Goal: Task Accomplishment & Management: Manage account settings

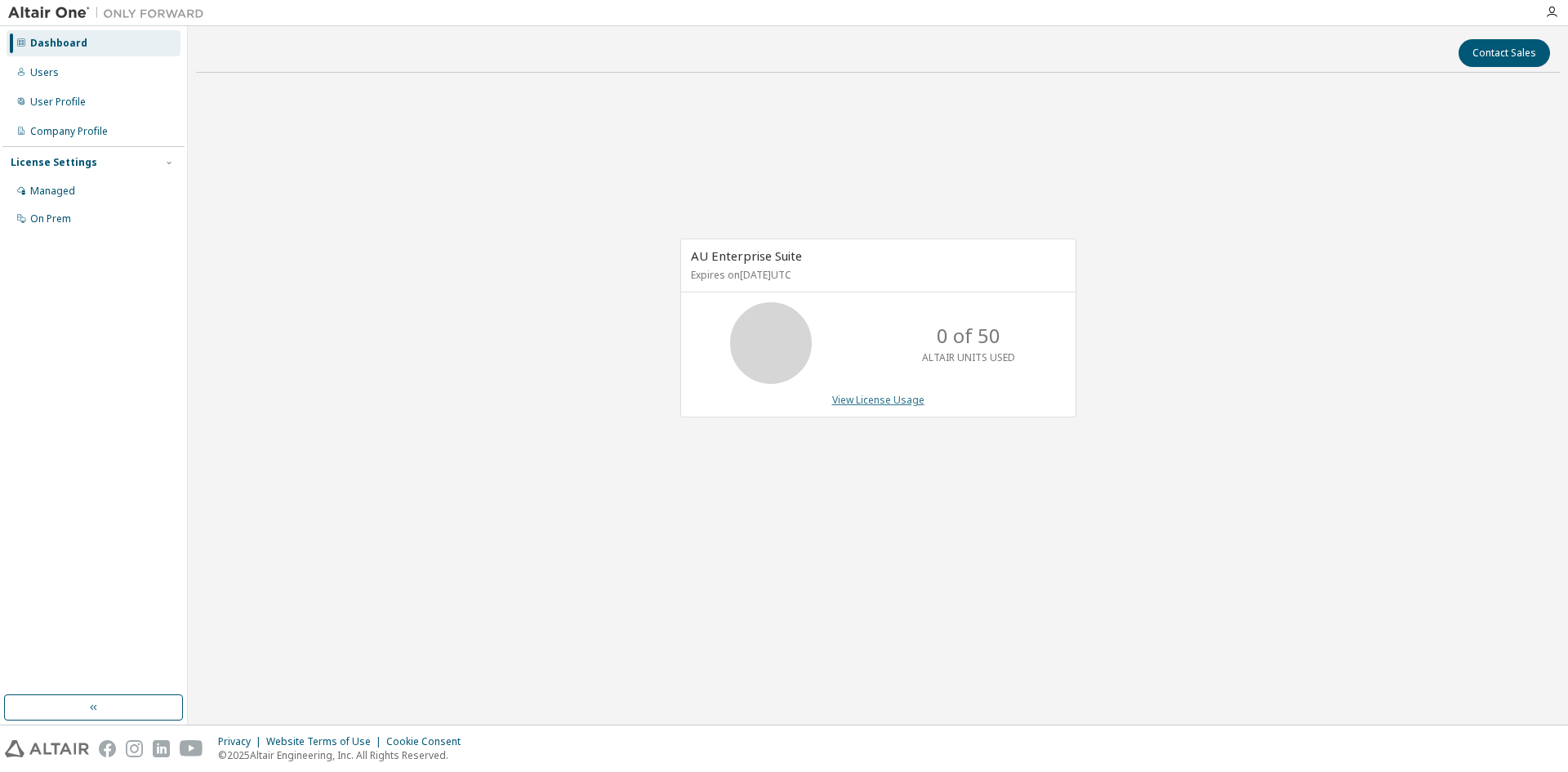
click at [897, 400] on link "View License Usage" at bounding box center [879, 400] width 92 height 14
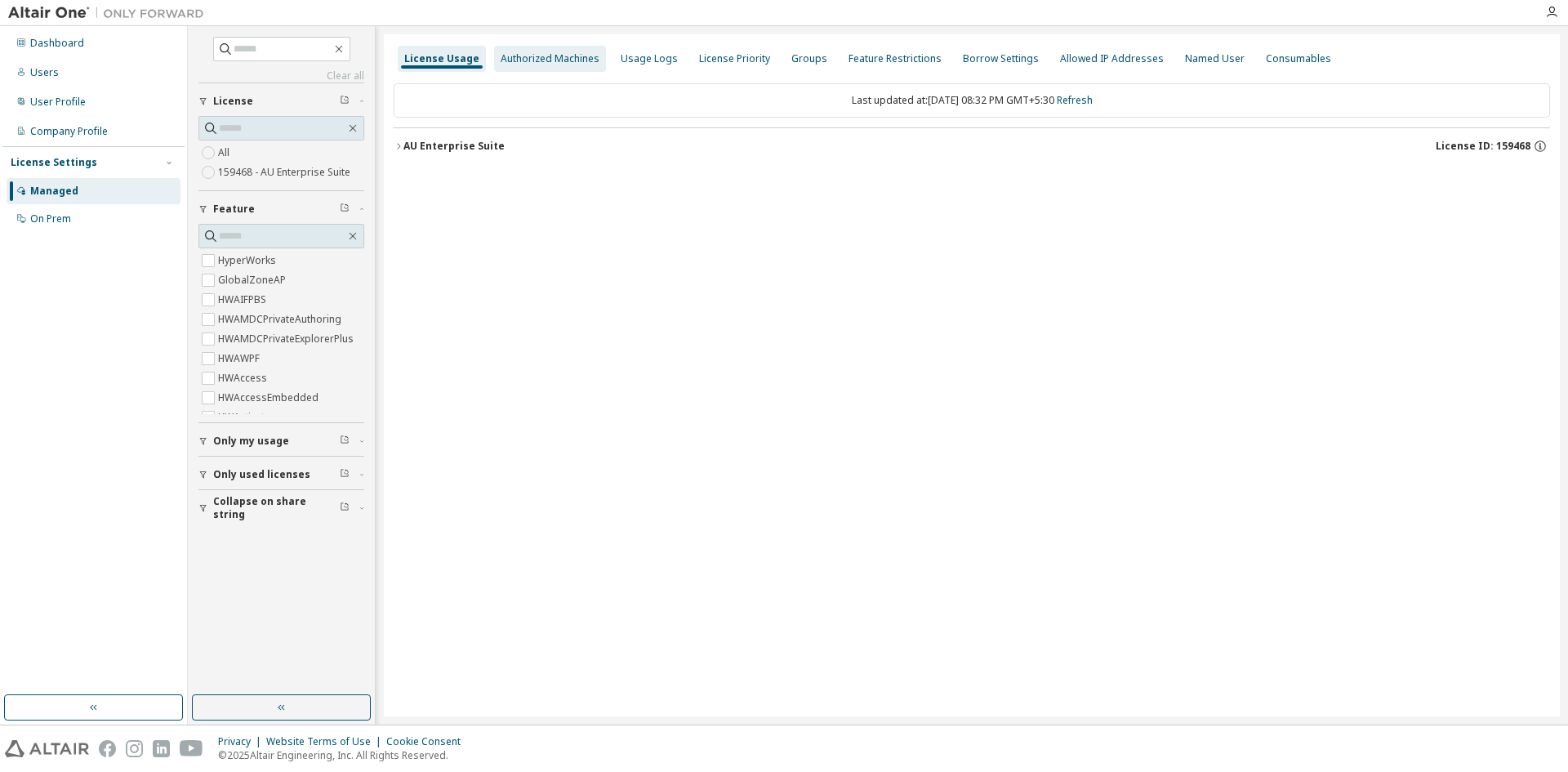
click at [566, 59] on div "Authorized Machines" at bounding box center [550, 59] width 99 height 13
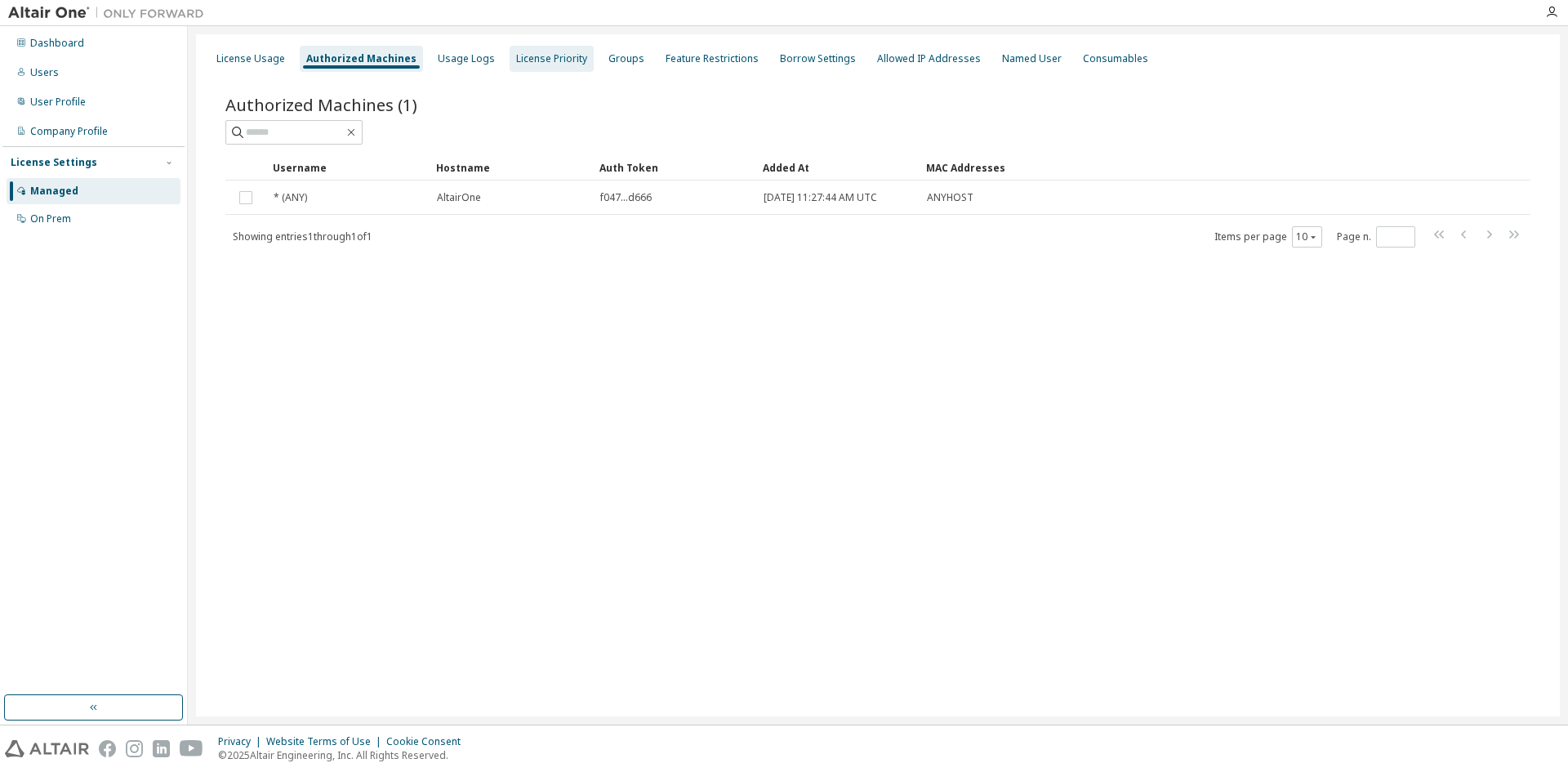
click at [562, 60] on div "License Priority" at bounding box center [551, 59] width 71 height 13
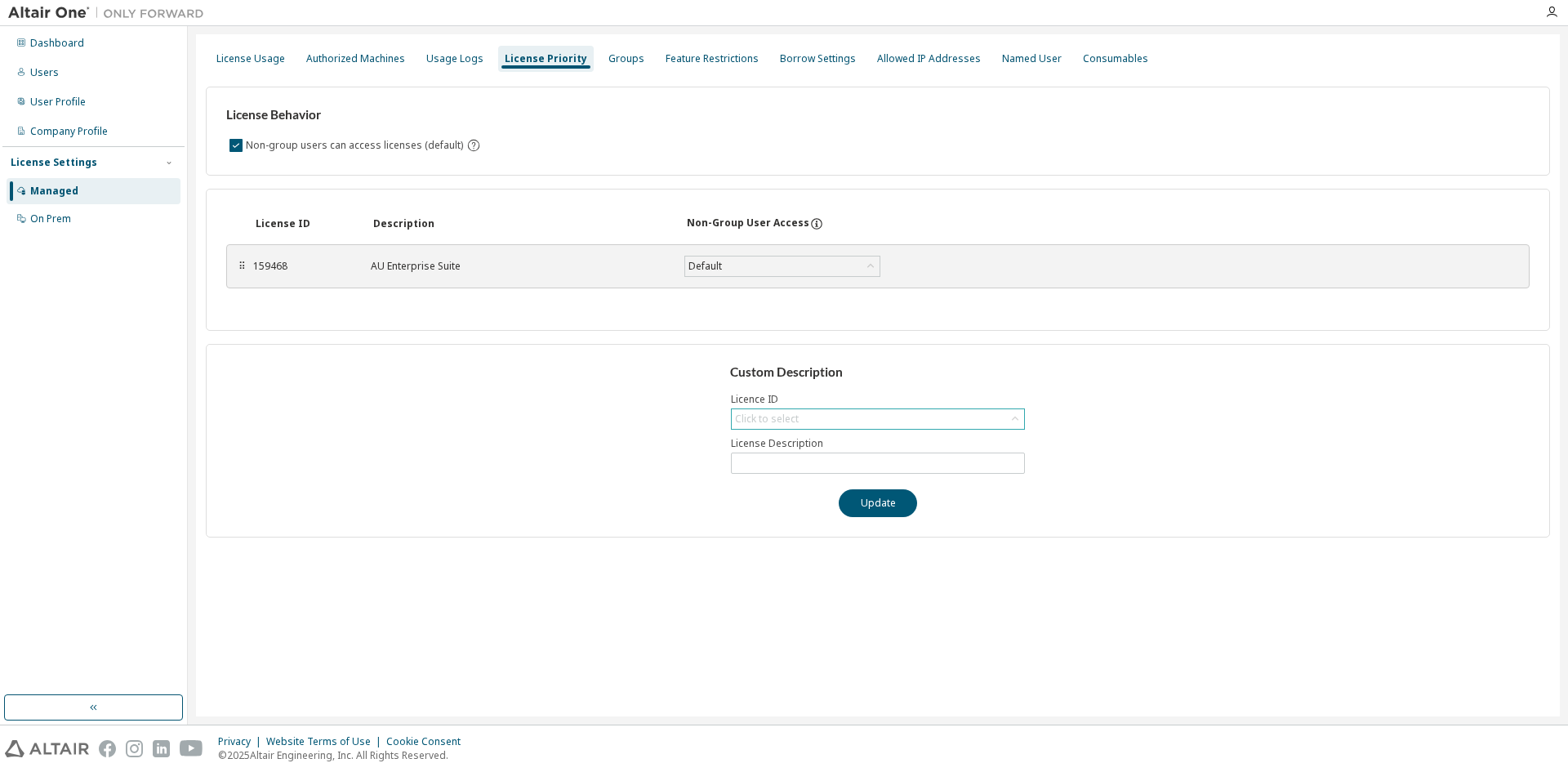
click at [765, 341] on div "License Behavior Non-group users can access licenses (default) License ID Descr…" at bounding box center [878, 305] width 1345 height 464
click at [829, 425] on div "Click to select" at bounding box center [878, 419] width 292 height 20
click at [827, 461] on li "159468 - AU Enterprise Suite" at bounding box center [877, 465] width 289 height 22
type input "**********"
click at [870, 467] on input "**********" at bounding box center [878, 463] width 286 height 13
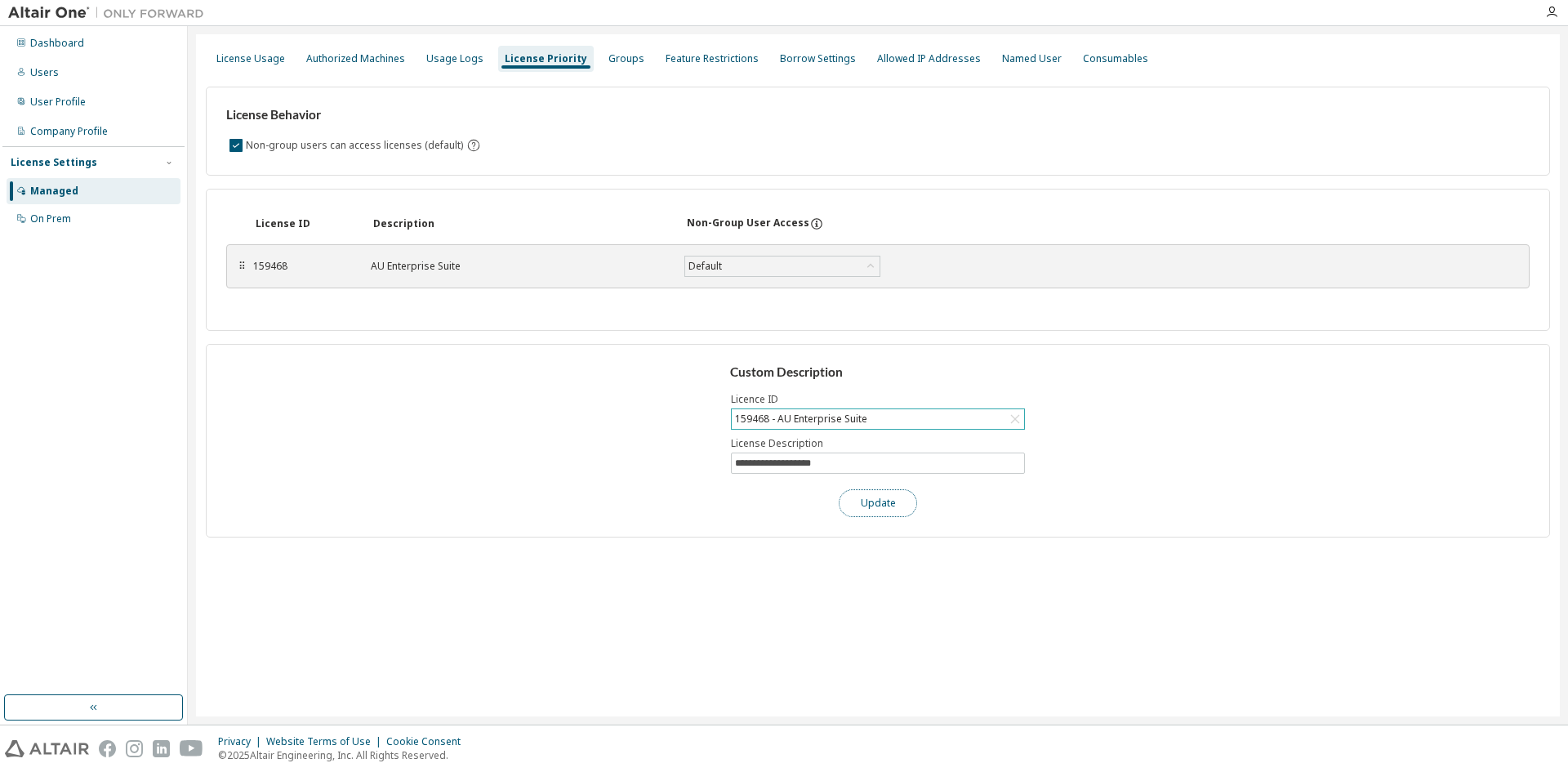
click at [880, 504] on button "Update" at bounding box center [878, 503] width 78 height 27
click at [613, 52] on div "Groups" at bounding box center [626, 59] width 36 height 13
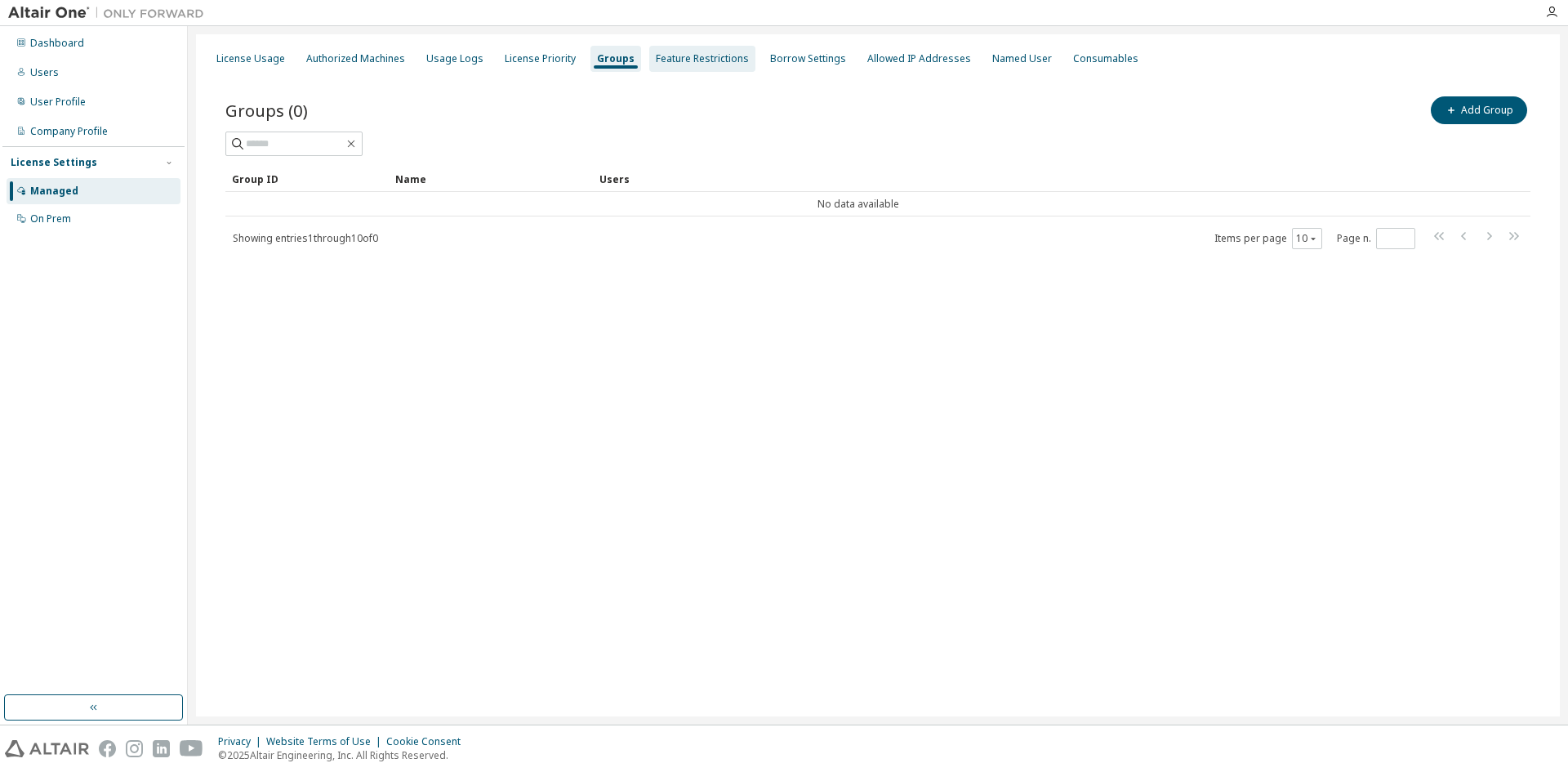
click at [718, 61] on div "Feature Restrictions" at bounding box center [703, 59] width 93 height 13
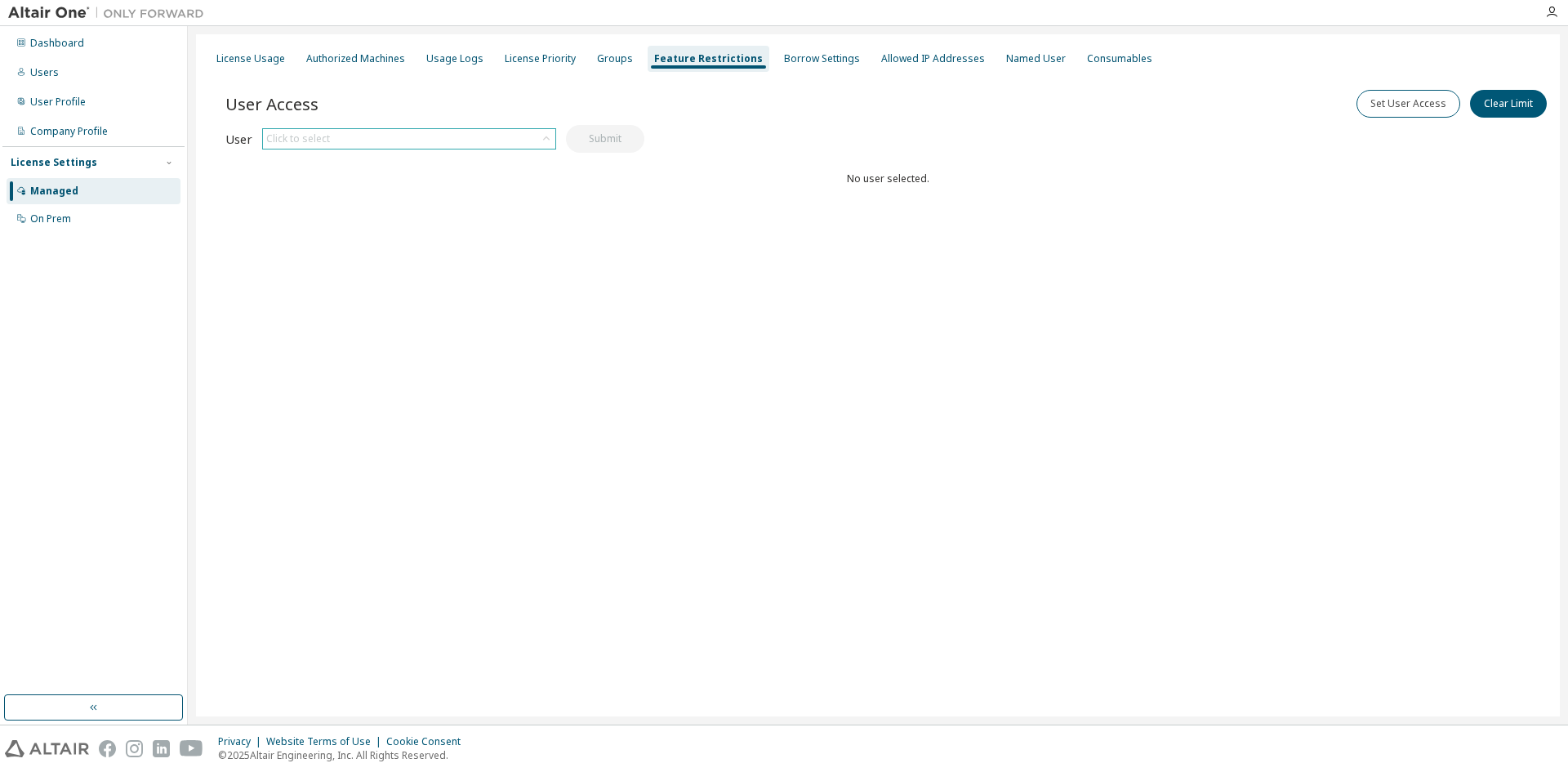
click at [419, 140] on div "Click to select" at bounding box center [409, 139] width 292 height 20
click at [400, 185] on li "channagiriyappa.nipanal@loram.co.in" at bounding box center [408, 185] width 289 height 22
click at [620, 138] on button "Submit" at bounding box center [605, 138] width 78 height 27
click at [1492, 106] on button "Clear Limit" at bounding box center [1509, 103] width 77 height 27
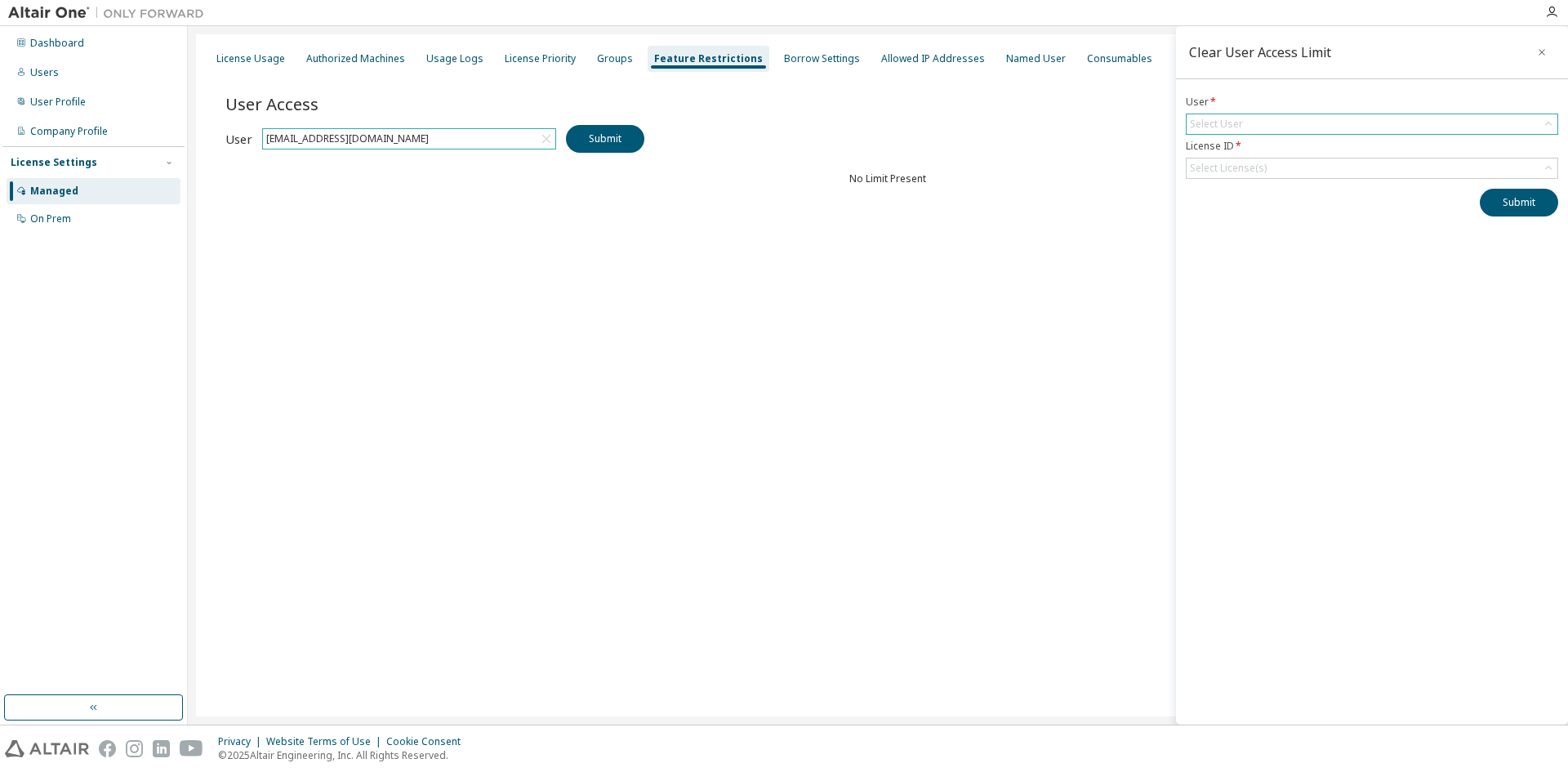
click at [1211, 123] on div "Select User" at bounding box center [1217, 124] width 53 height 13
click at [1239, 173] on li "channagiriyappa.nipanal@loram.co.in" at bounding box center [1371, 170] width 367 height 22
click at [1242, 162] on div "Select License(s)" at bounding box center [1228, 168] width 77 height 13
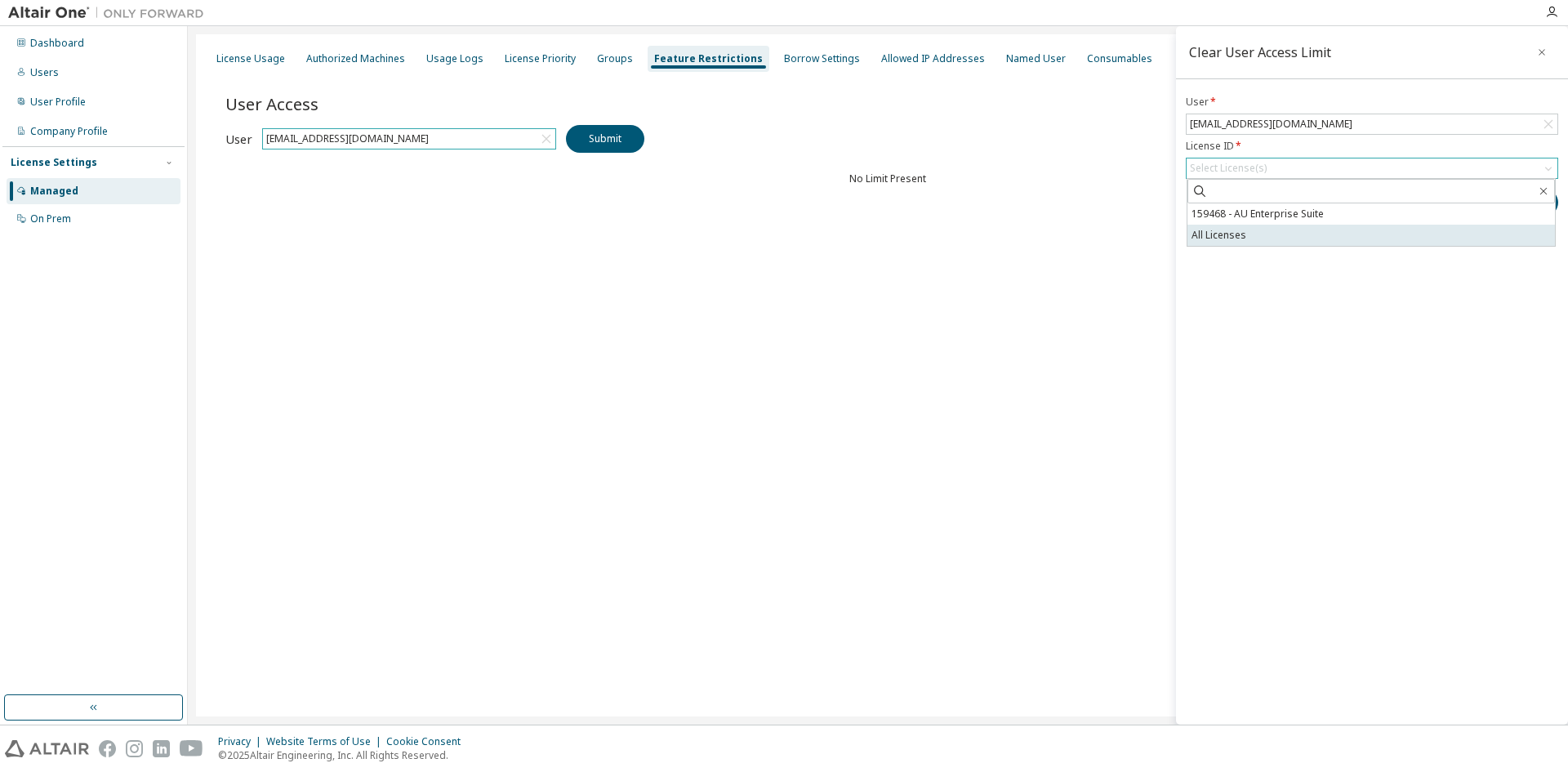
click at [1238, 228] on li "All Licenses" at bounding box center [1371, 236] width 367 height 22
click at [1410, 350] on div "Clear User Access Limit User * channagiriyappa.nipanal@loram.co.in License ID *…" at bounding box center [1372, 375] width 392 height 699
click at [1515, 212] on button "Submit" at bounding box center [1519, 208] width 78 height 27
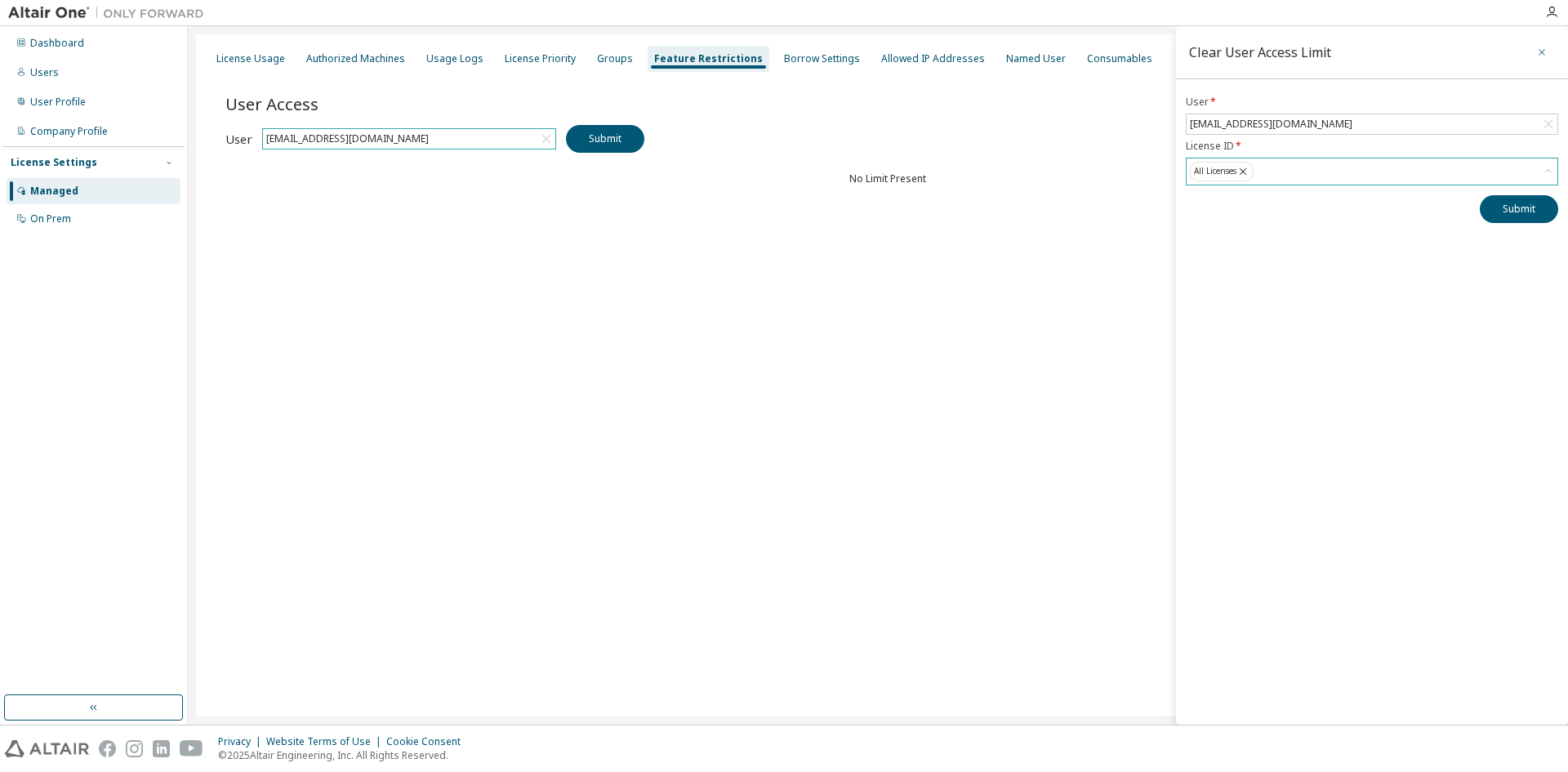
click at [1538, 56] on icon "button" at bounding box center [1542, 52] width 12 height 13
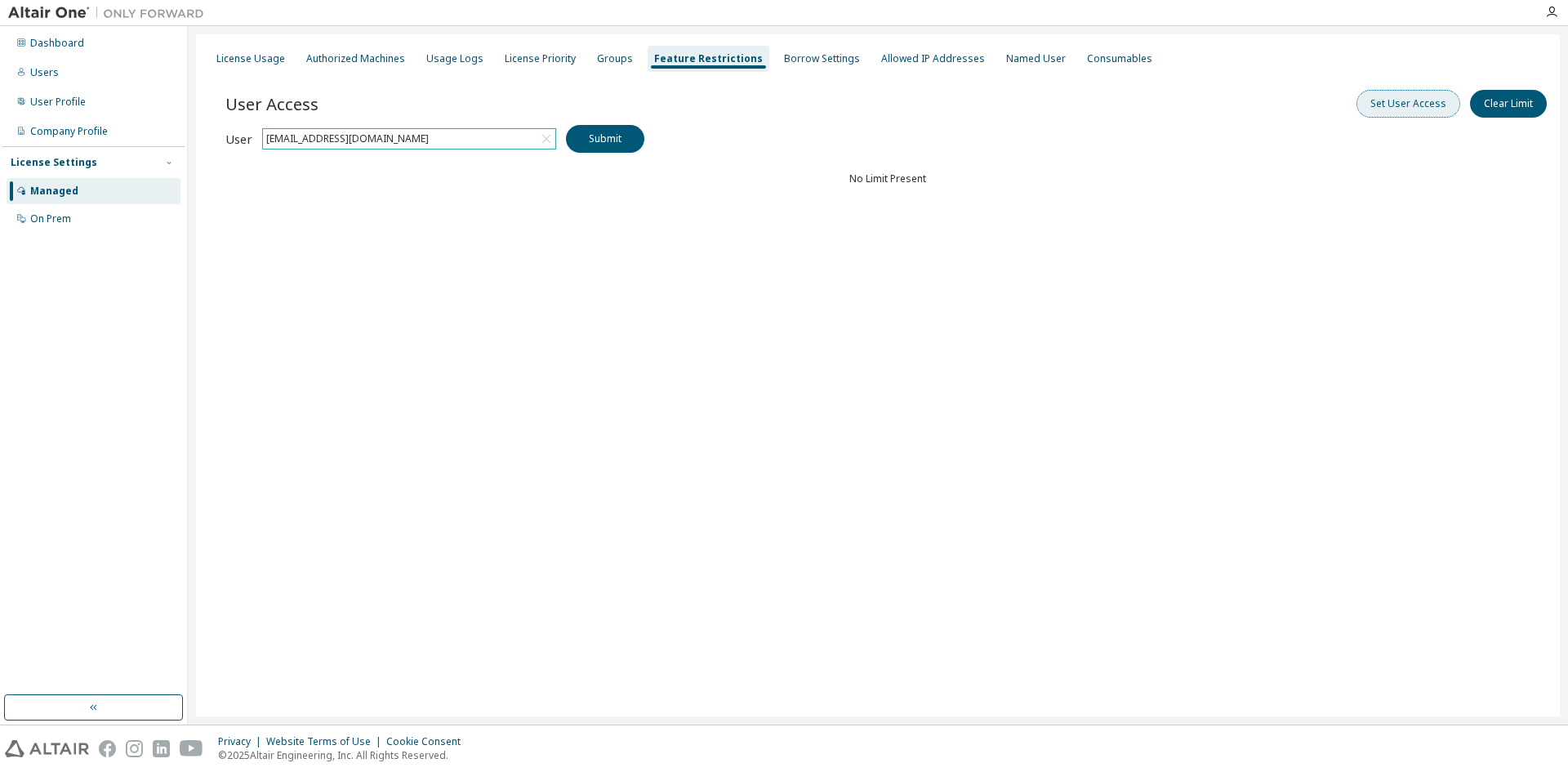
click at [1394, 115] on button "Set User Access" at bounding box center [1408, 103] width 104 height 27
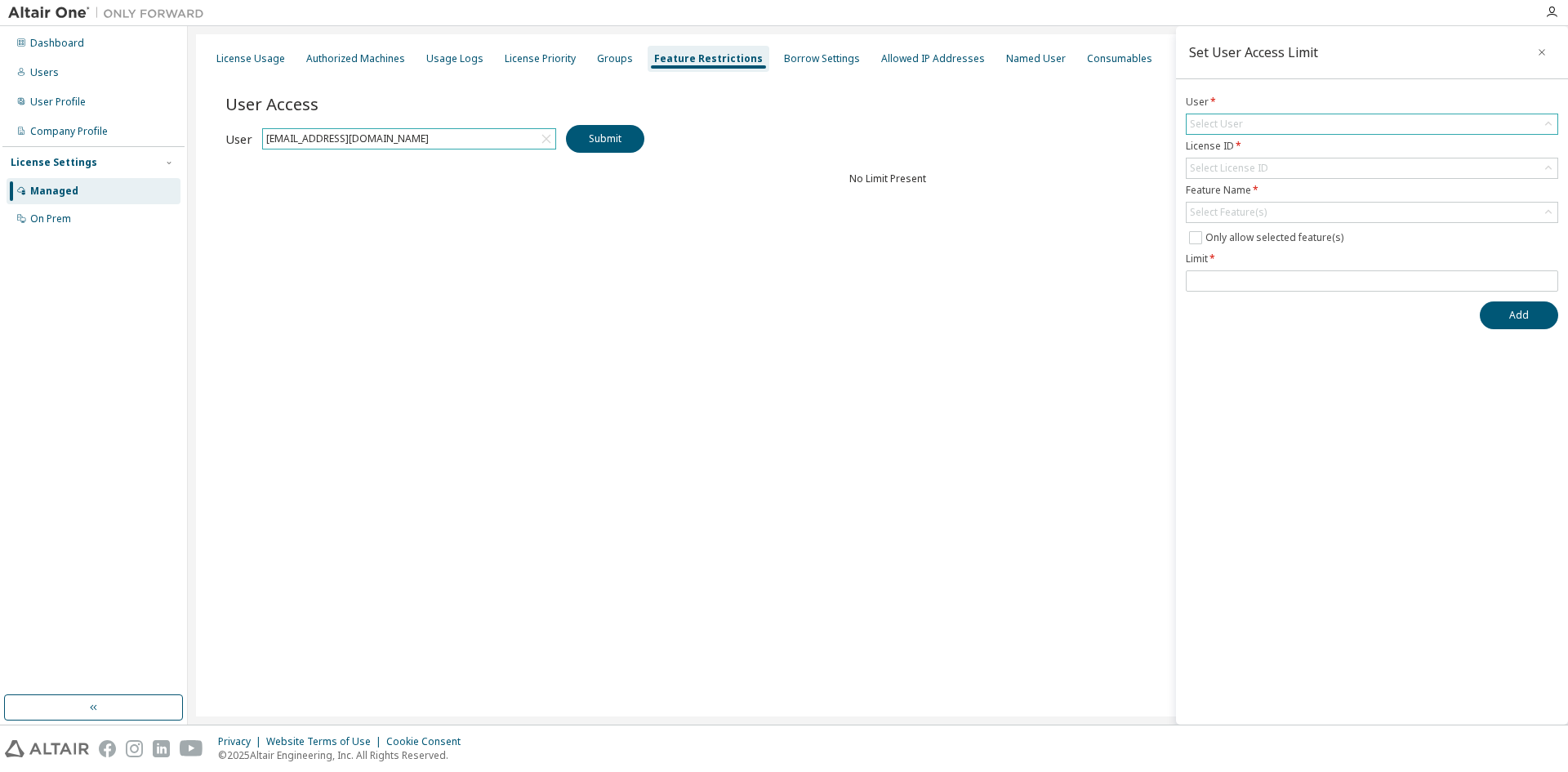
click at [1216, 127] on div "Select User" at bounding box center [1217, 124] width 53 height 13
click at [1235, 163] on li "channagiriyappa.nipanal@loram.co.in" at bounding box center [1371, 170] width 367 height 22
click at [1251, 167] on div "Select License ID" at bounding box center [1229, 168] width 78 height 13
click at [1228, 168] on div "Select License ID" at bounding box center [1229, 168] width 78 height 13
click at [1222, 169] on div "Select License ID" at bounding box center [1229, 168] width 78 height 13
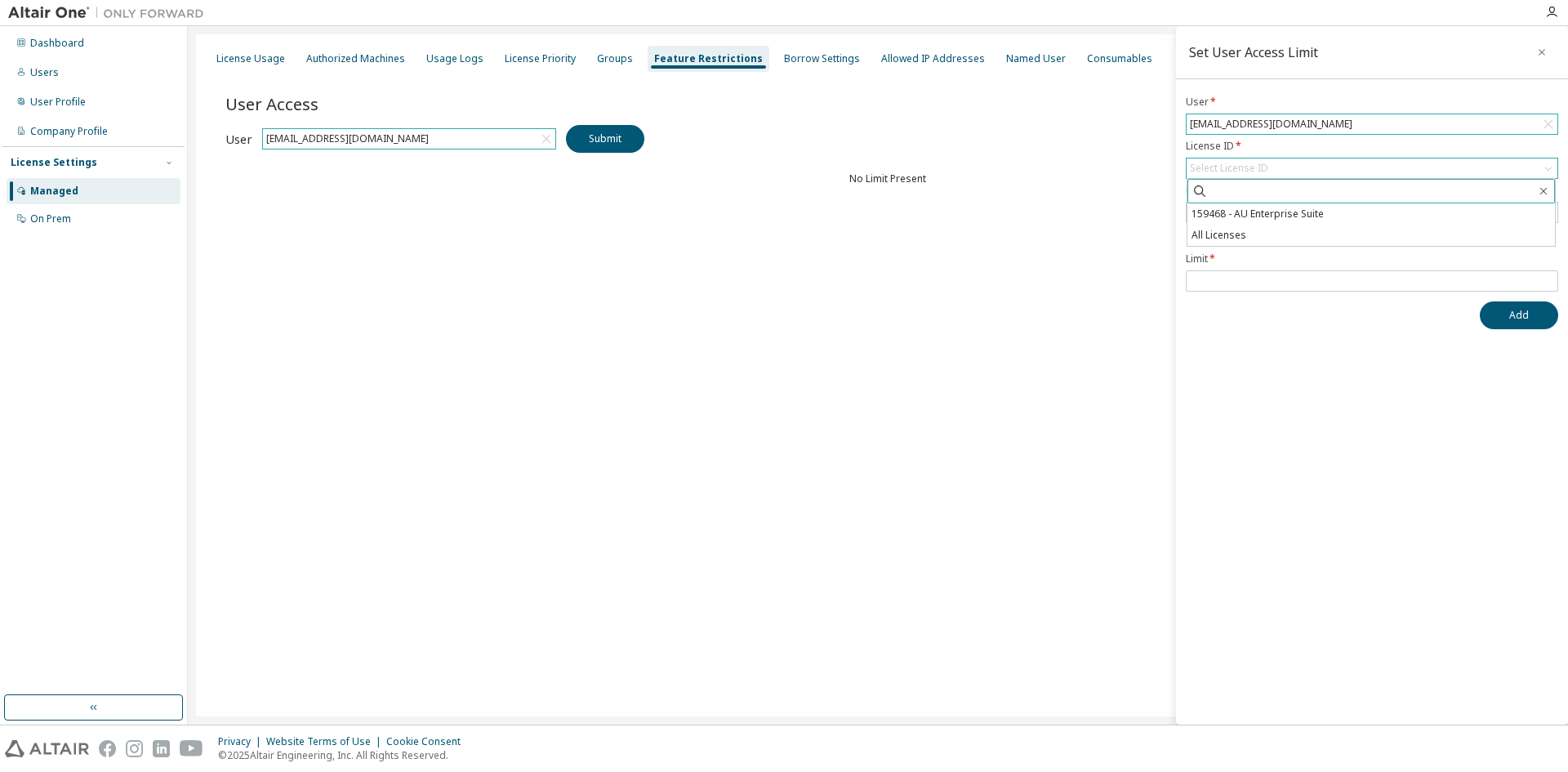
click at [1230, 193] on input "text" at bounding box center [1372, 192] width 328 height 17
paste input "******"
type input "******"
drag, startPoint x: 1252, startPoint y: 191, endPoint x: 1170, endPoint y: 189, distance: 82.0
click at [1170, 189] on main "Set User Access Limit User * channagiriyappa.nipanal@loram.co.in License ID * S…" at bounding box center [879, 375] width 1381 height 699
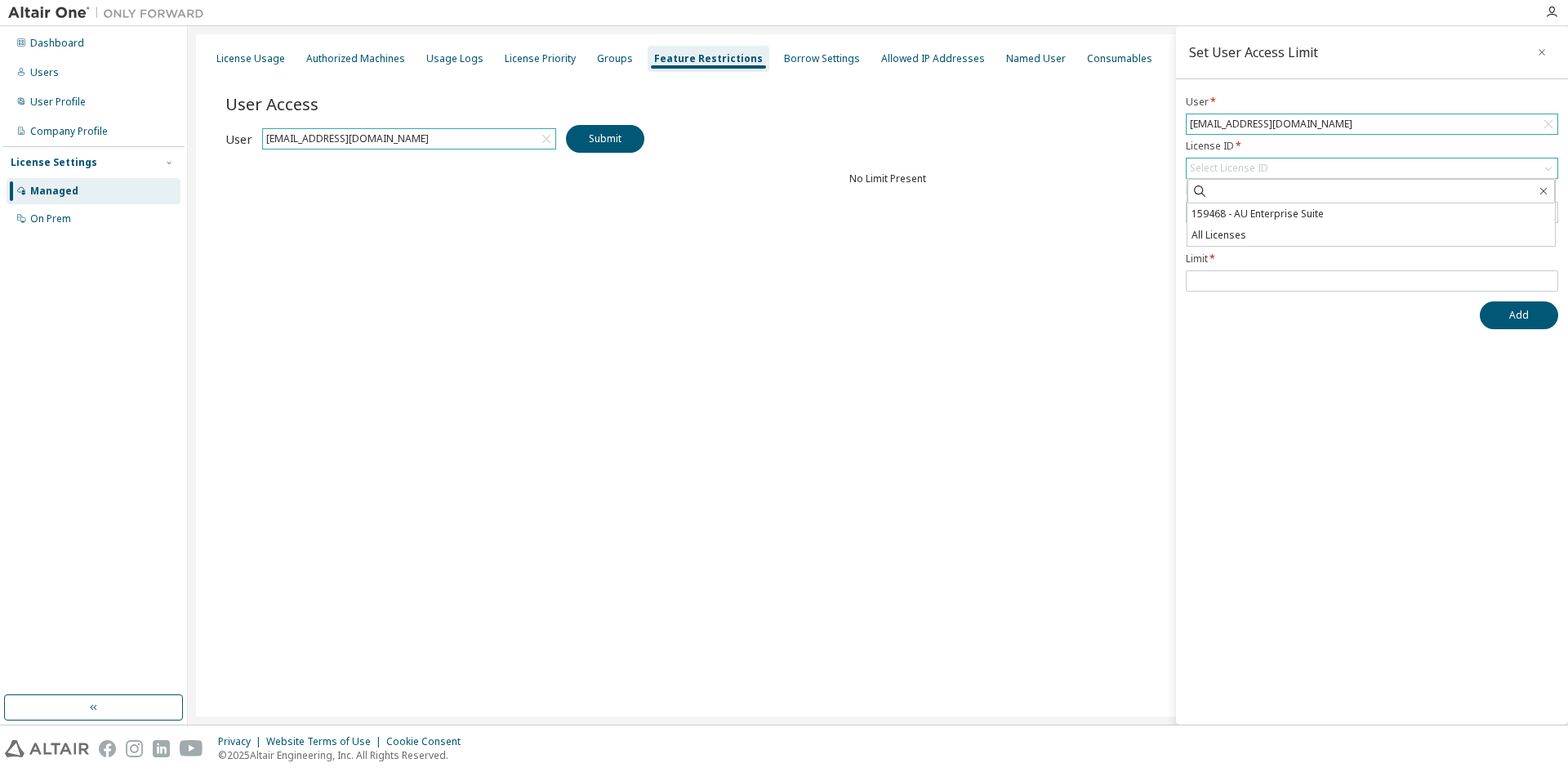
click at [1225, 169] on div "Select License ID" at bounding box center [1229, 168] width 78 height 13
click at [1242, 172] on div "Select License ID" at bounding box center [1229, 168] width 78 height 13
click at [1246, 229] on li "All Licenses" at bounding box center [1371, 236] width 367 height 22
click at [1232, 212] on div "Select Feature(s)" at bounding box center [1228, 212] width 77 height 13
click at [1217, 207] on div "Select Feature(s)" at bounding box center [1228, 212] width 77 height 13
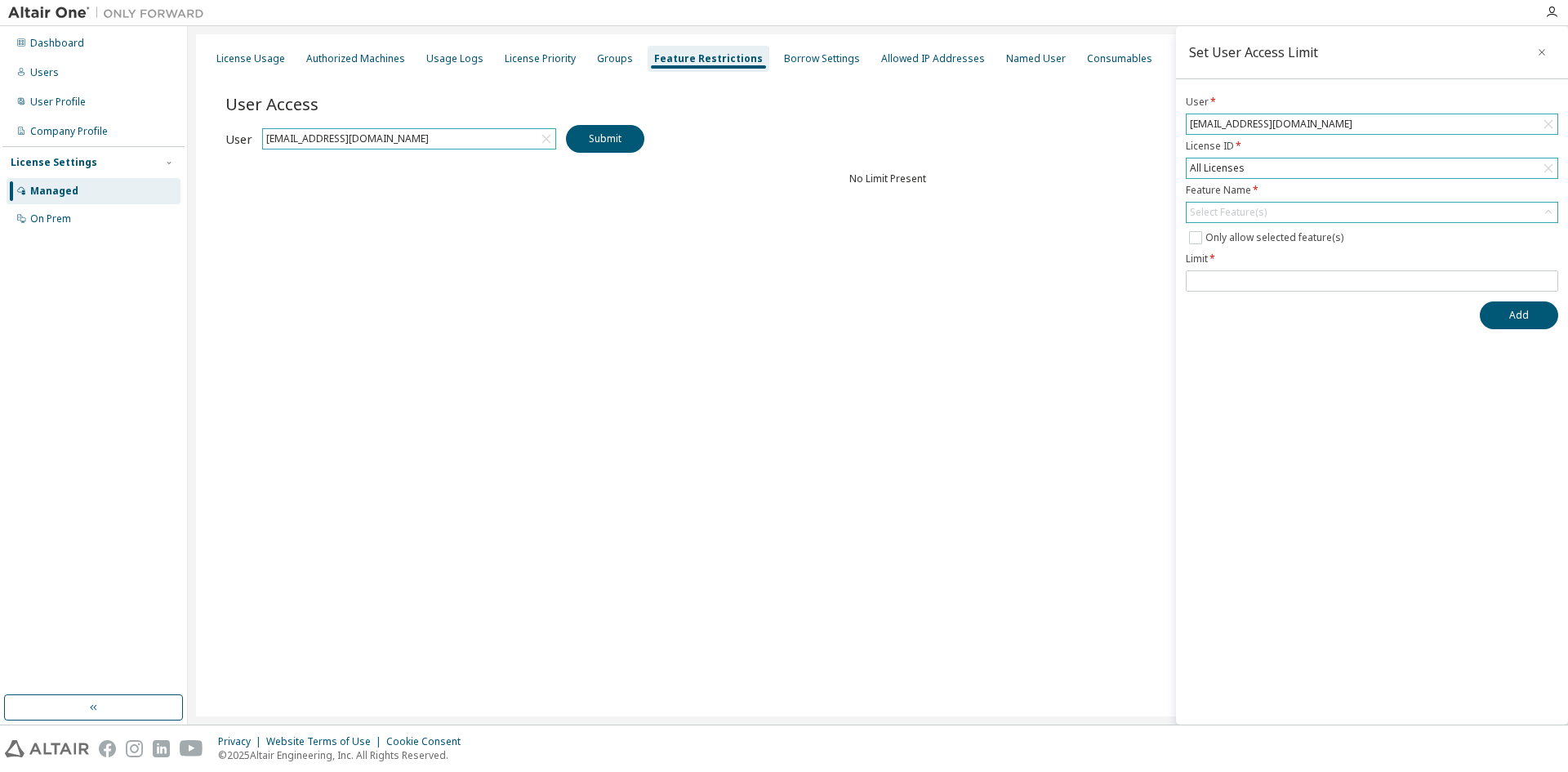
click at [1216, 210] on div "Select Feature(s)" at bounding box center [1228, 212] width 77 height 13
click at [1228, 245] on span at bounding box center [1371, 235] width 367 height 24
click at [1212, 238] on input "text" at bounding box center [1372, 236] width 328 height 17
paste input "******"
drag, startPoint x: 1187, startPoint y: 231, endPoint x: 1132, endPoint y: 228, distance: 55.1
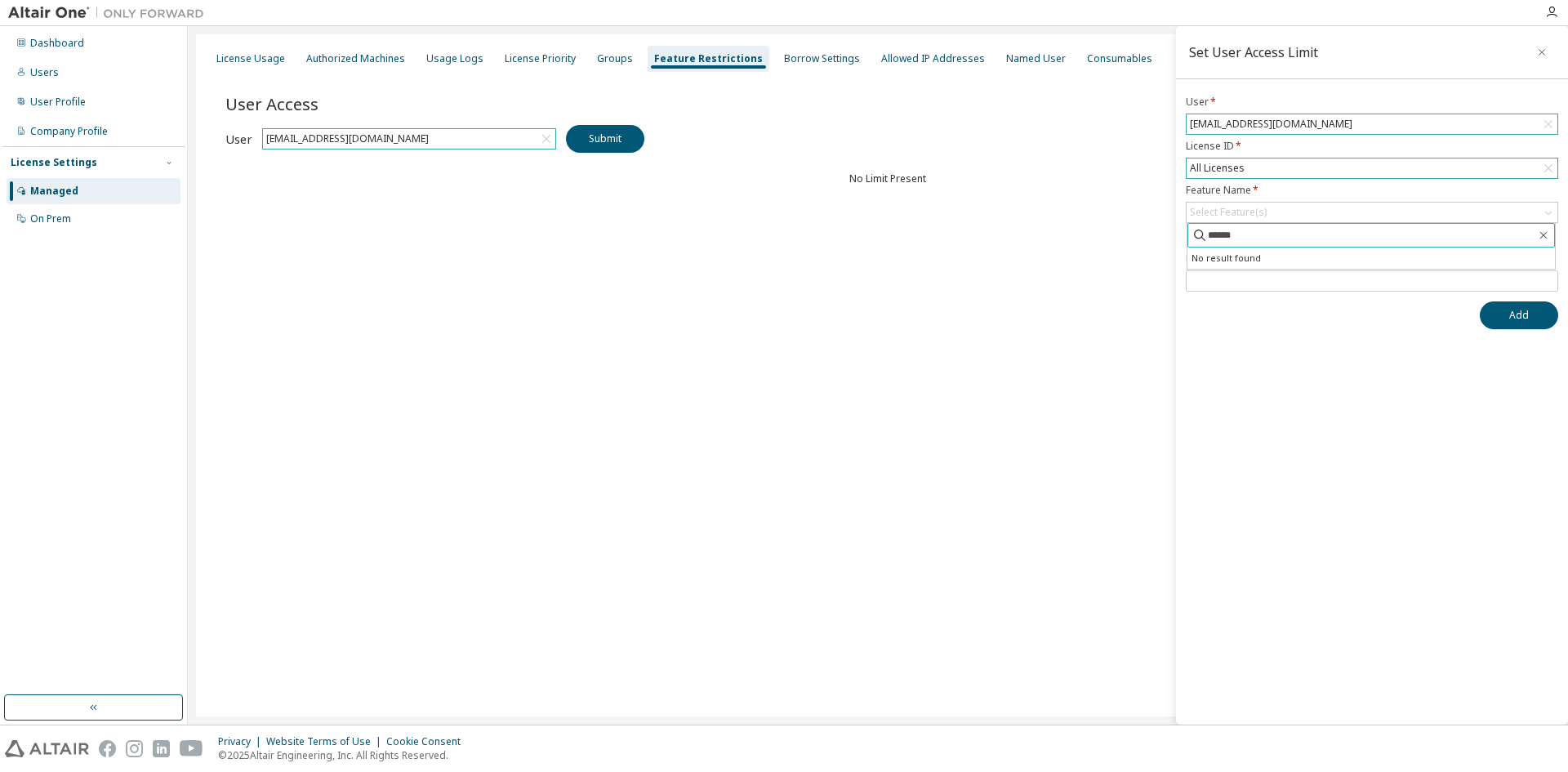
click at [1132, 228] on main "Set User Access Limit User * channagiriyappa.nipanal@loram.co.in License ID * A…" at bounding box center [879, 375] width 1381 height 699
type input "******"
click at [1254, 259] on li "HWEDEMGUI" at bounding box center [1371, 258] width 367 height 22
click at [1548, 241] on icon "button" at bounding box center [1544, 242] width 13 height 13
click at [1232, 382] on div "Set User Access Limit User * channagiriyappa.nipanal@loram.co.in License ID * A…" at bounding box center [1372, 375] width 392 height 699
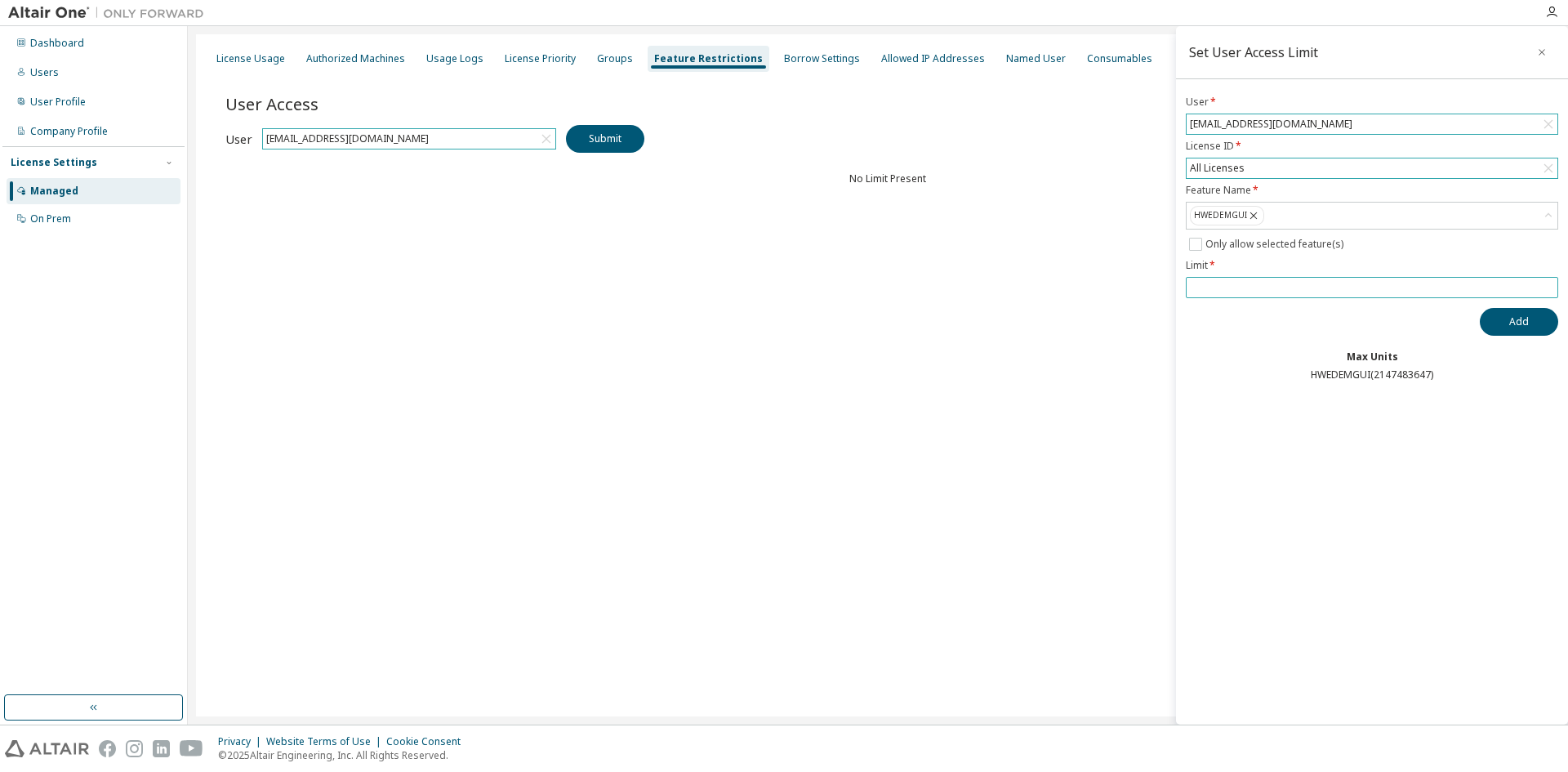
click at [1219, 286] on input "number" at bounding box center [1371, 287] width 364 height 13
type input "**"
click at [1509, 326] on button "Add" at bounding box center [1519, 321] width 78 height 27
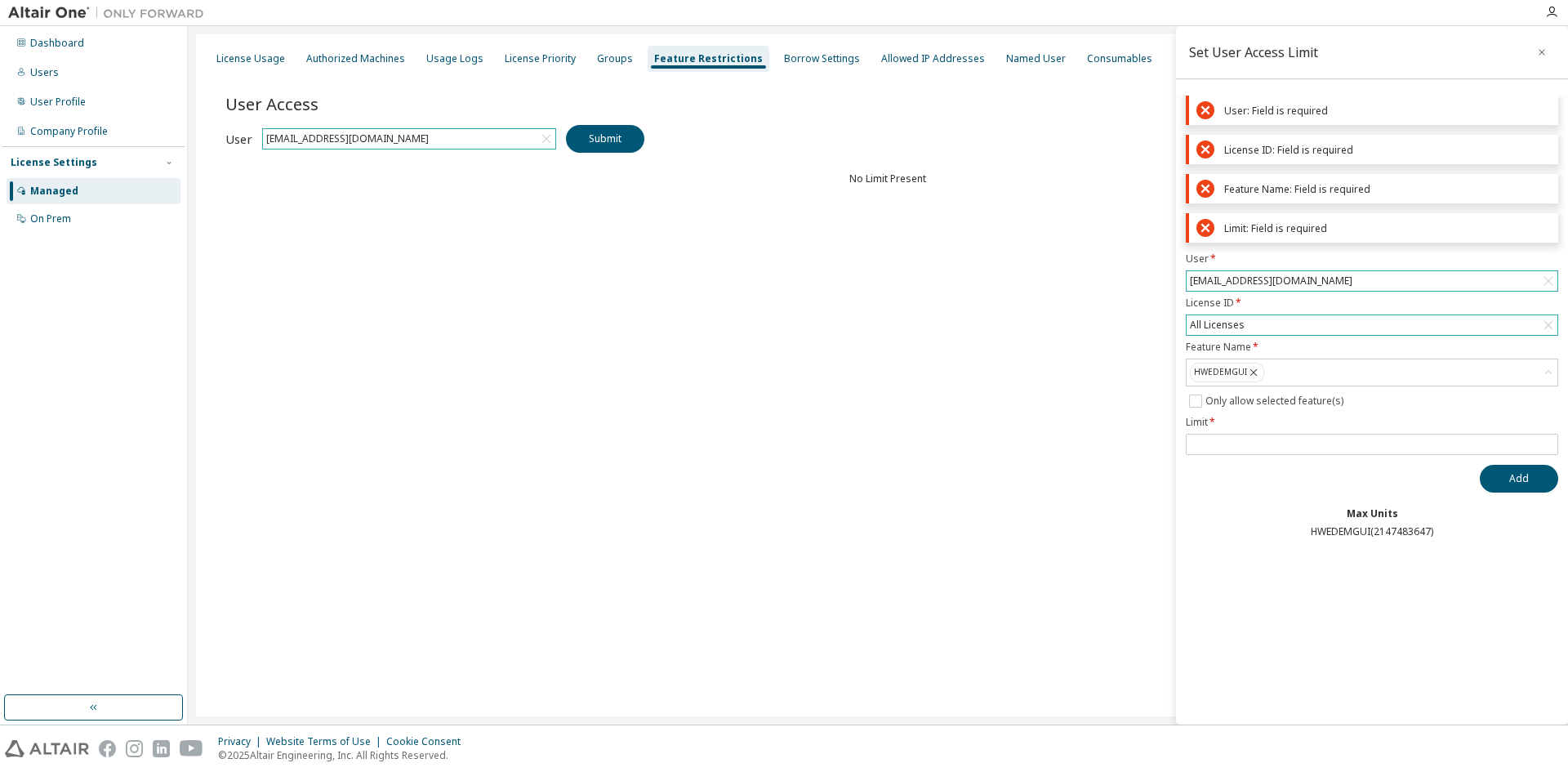
drag, startPoint x: 404, startPoint y: 347, endPoint x: 418, endPoint y: 346, distance: 14.0
click at [404, 347] on div "License Usage Authorized Machines Usage Logs License Priority Groups Feature Re…" at bounding box center [878, 375] width 1364 height 682
click at [788, 63] on div "Borrow Settings" at bounding box center [822, 59] width 76 height 13
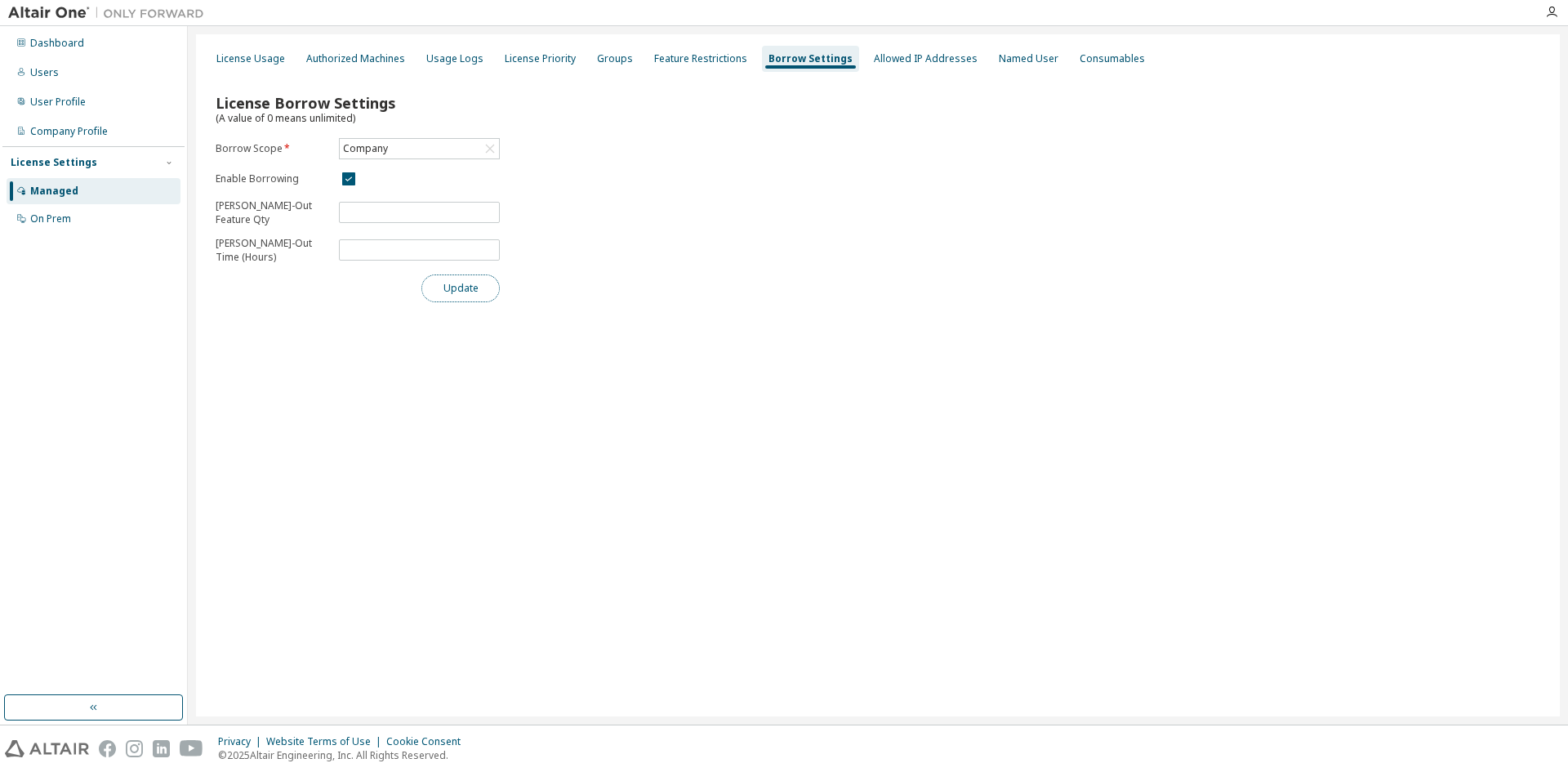
click at [472, 286] on button "Update" at bounding box center [460, 288] width 78 height 27
click at [399, 151] on div "Company" at bounding box center [419, 149] width 159 height 20
click at [448, 210] on li "159468 - AU Enterprise Suite" at bounding box center [418, 216] width 156 height 22
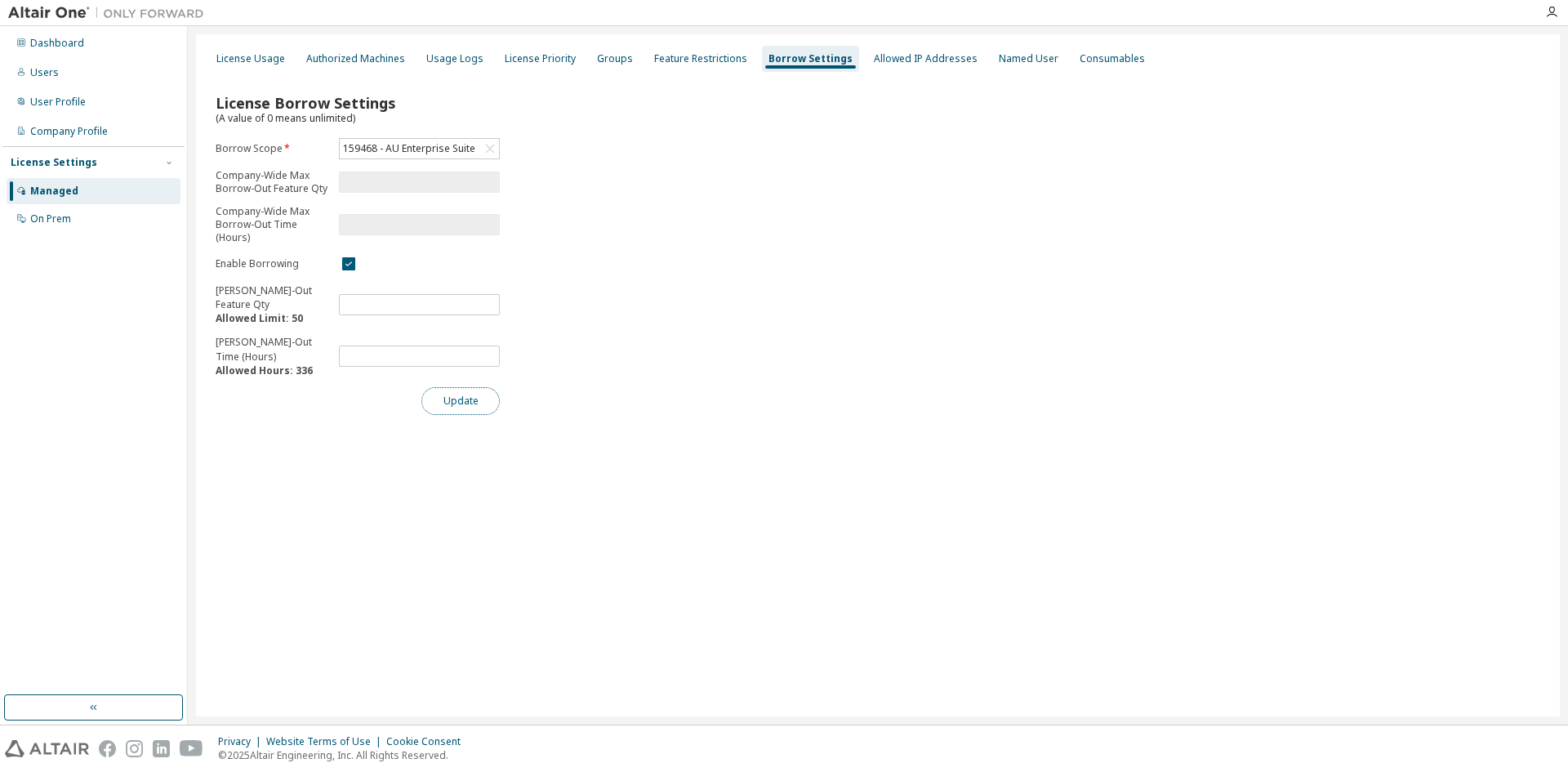
click at [470, 404] on button "Update" at bounding box center [460, 401] width 78 height 27
click at [882, 63] on div "Allowed IP Addresses" at bounding box center [926, 59] width 104 height 13
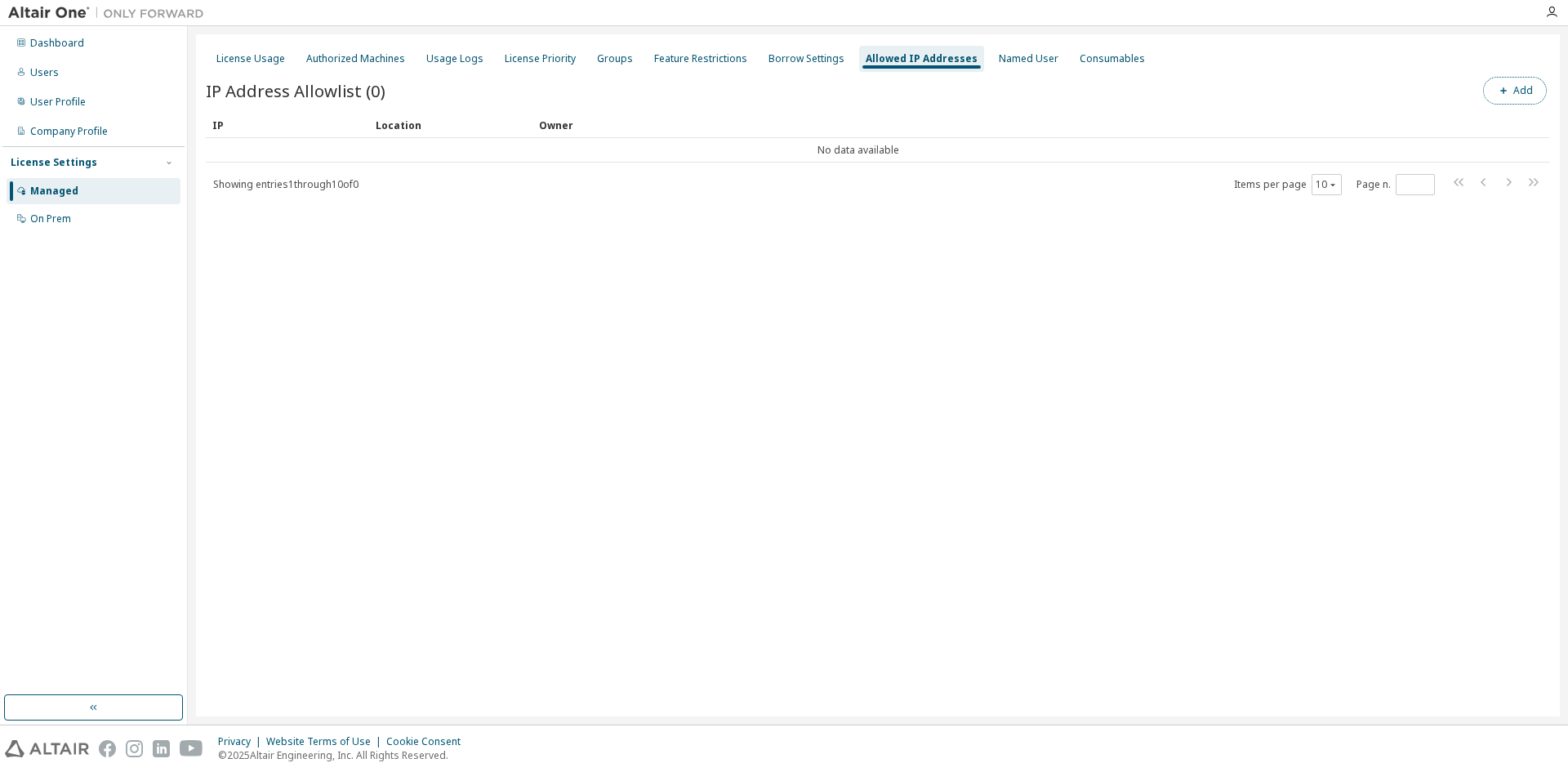
click at [1517, 92] on button "Add" at bounding box center [1515, 90] width 64 height 27
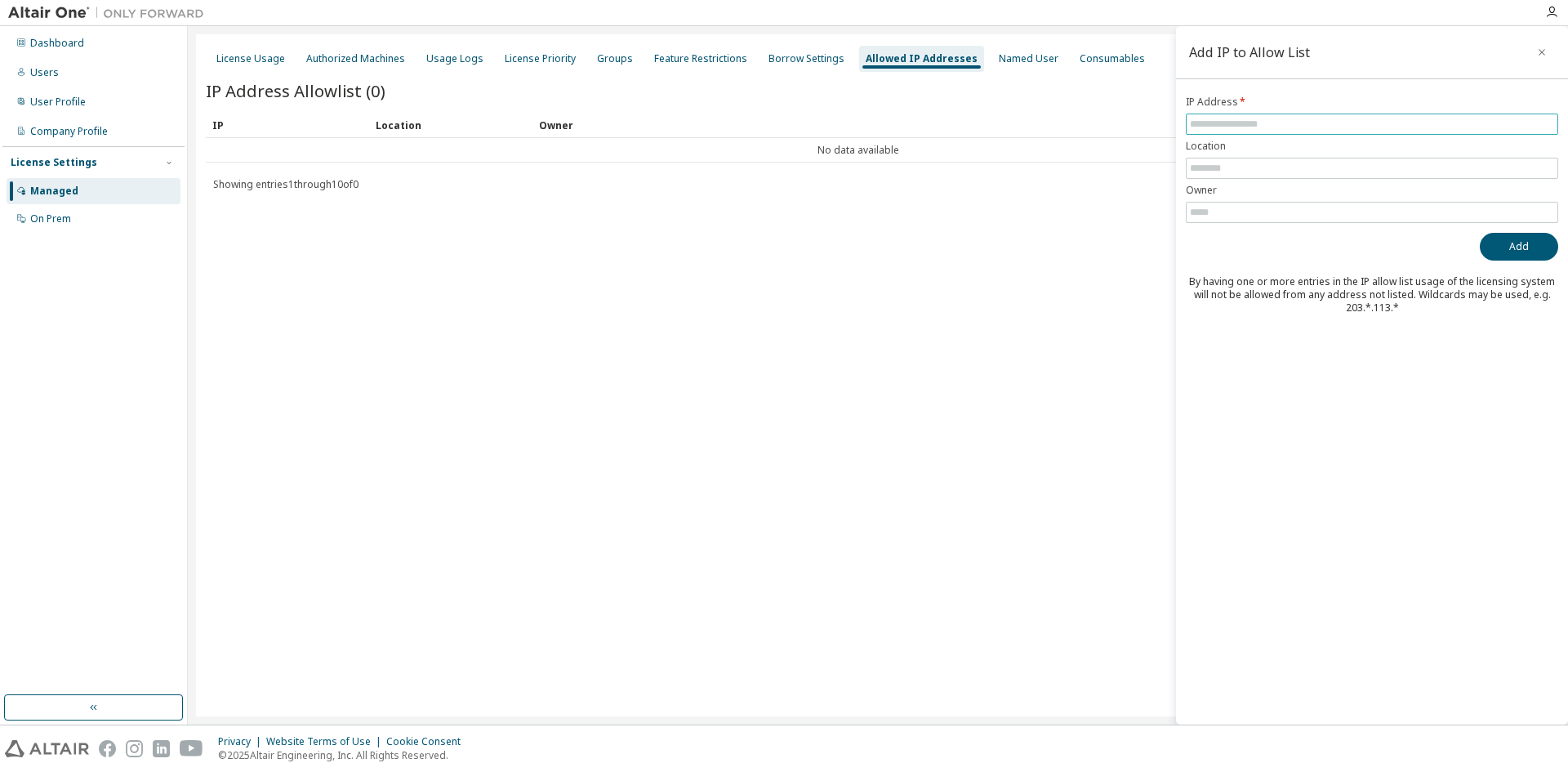
click at [1264, 124] on input "text" at bounding box center [1371, 124] width 364 height 13
click at [1232, 122] on input "text" at bounding box center [1371, 124] width 364 height 13
paste input "**********"
type input "**********"
click at [1105, 284] on div "License Usage Authorized Machines Usage Logs License Priority Groups Feature Re…" at bounding box center [878, 375] width 1364 height 682
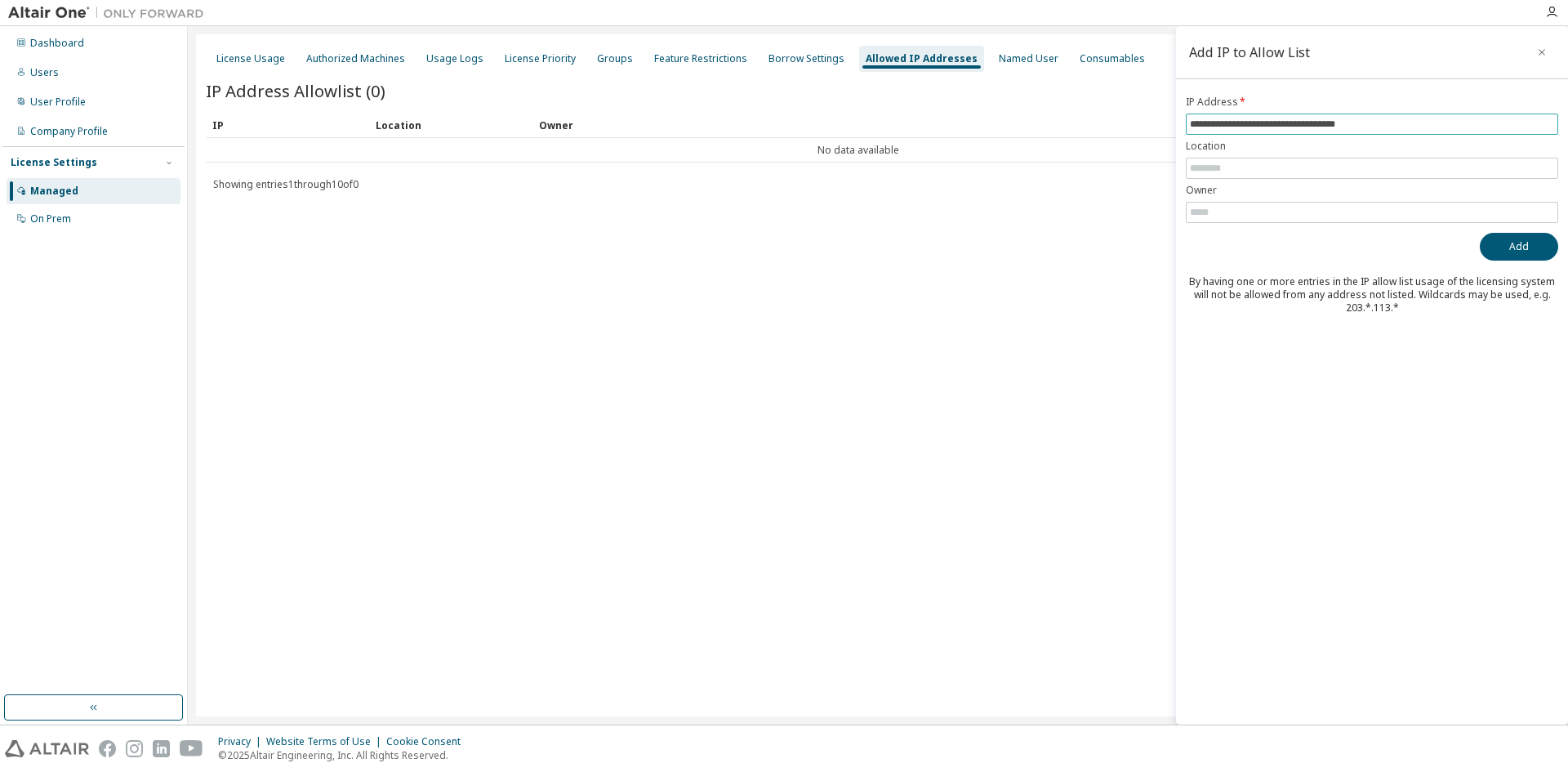
drag, startPoint x: 1399, startPoint y: 121, endPoint x: 948, endPoint y: 122, distance: 451.0
click at [945, 124] on main "**********" at bounding box center [879, 375] width 1381 height 699
click at [1219, 214] on input "text" at bounding box center [1371, 212] width 364 height 13
click at [1230, 120] on input "text" at bounding box center [1371, 124] width 364 height 13
click at [327, 152] on td "No data available" at bounding box center [859, 150] width 1306 height 24
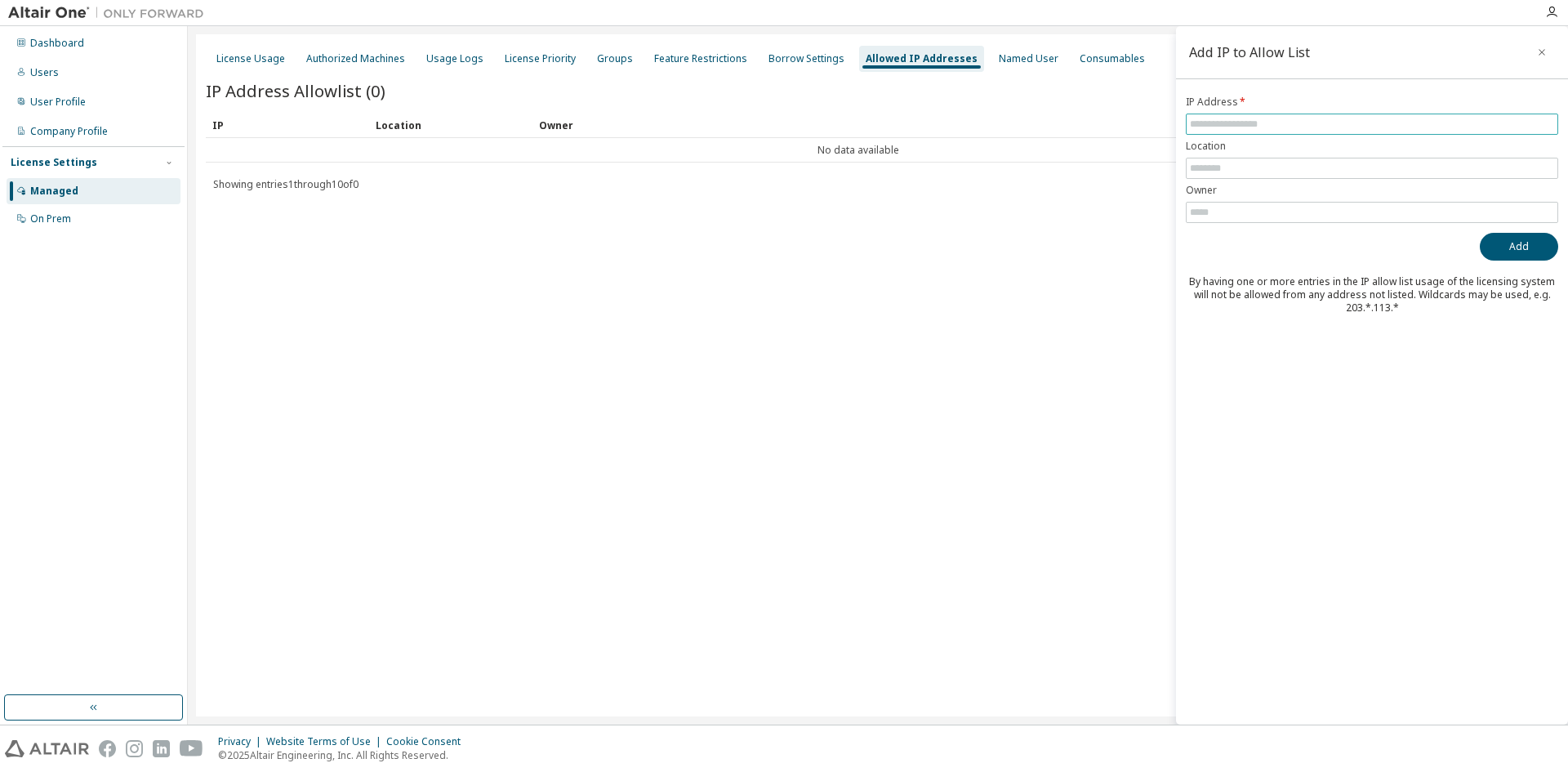
click at [1244, 120] on input "text" at bounding box center [1371, 124] width 364 height 13
paste input "**********"
type input "**********"
click at [1245, 166] on input "text" at bounding box center [1371, 168] width 364 height 13
type input "*****"
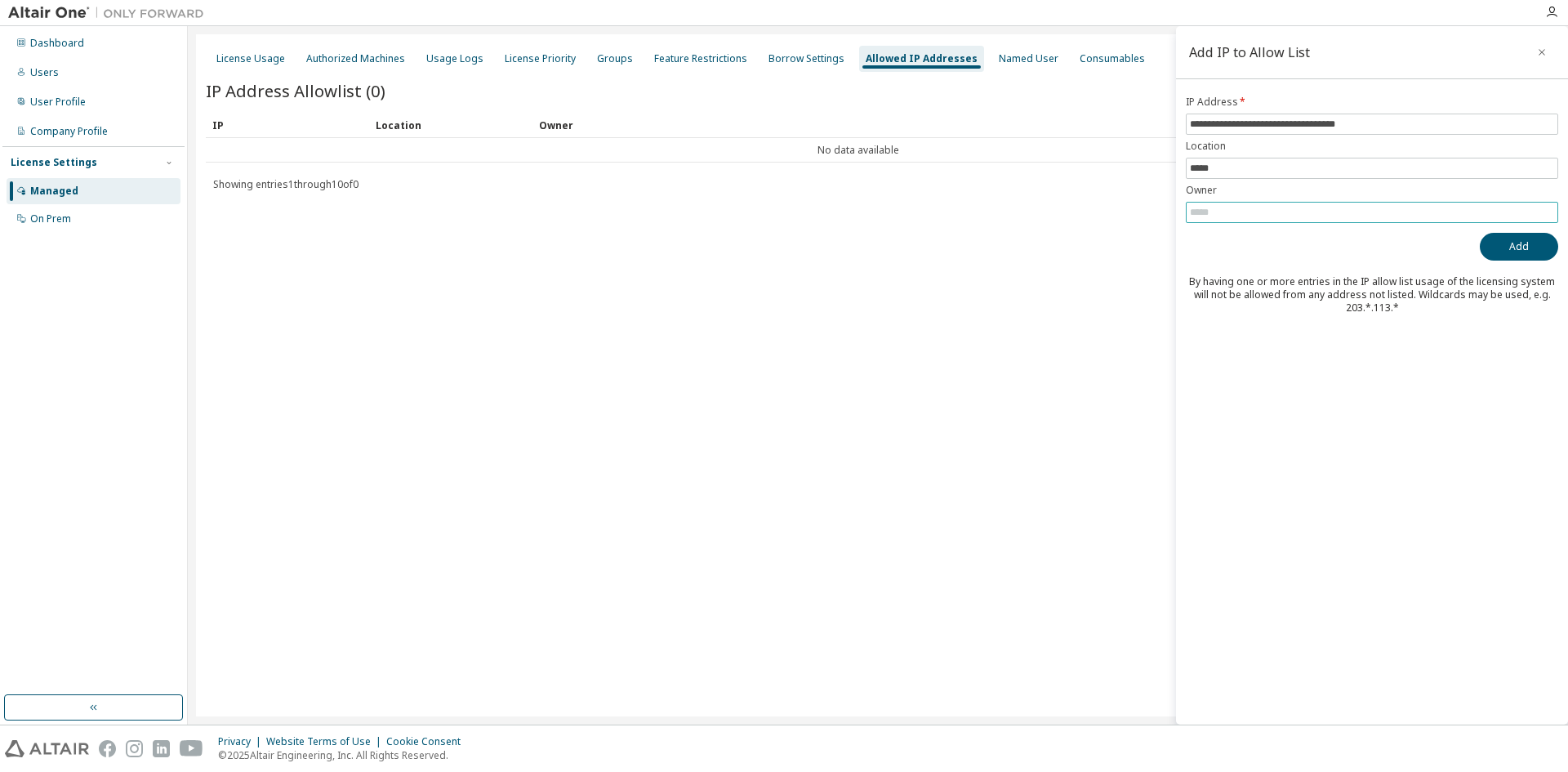
click at [1233, 203] on span at bounding box center [1371, 212] width 372 height 22
click at [1233, 211] on input "text" at bounding box center [1371, 212] width 364 height 13
type input "**********"
click at [1518, 251] on button "Add" at bounding box center [1519, 247] width 78 height 27
drag, startPoint x: 1422, startPoint y: 120, endPoint x: 1062, endPoint y: 130, distance: 360.1
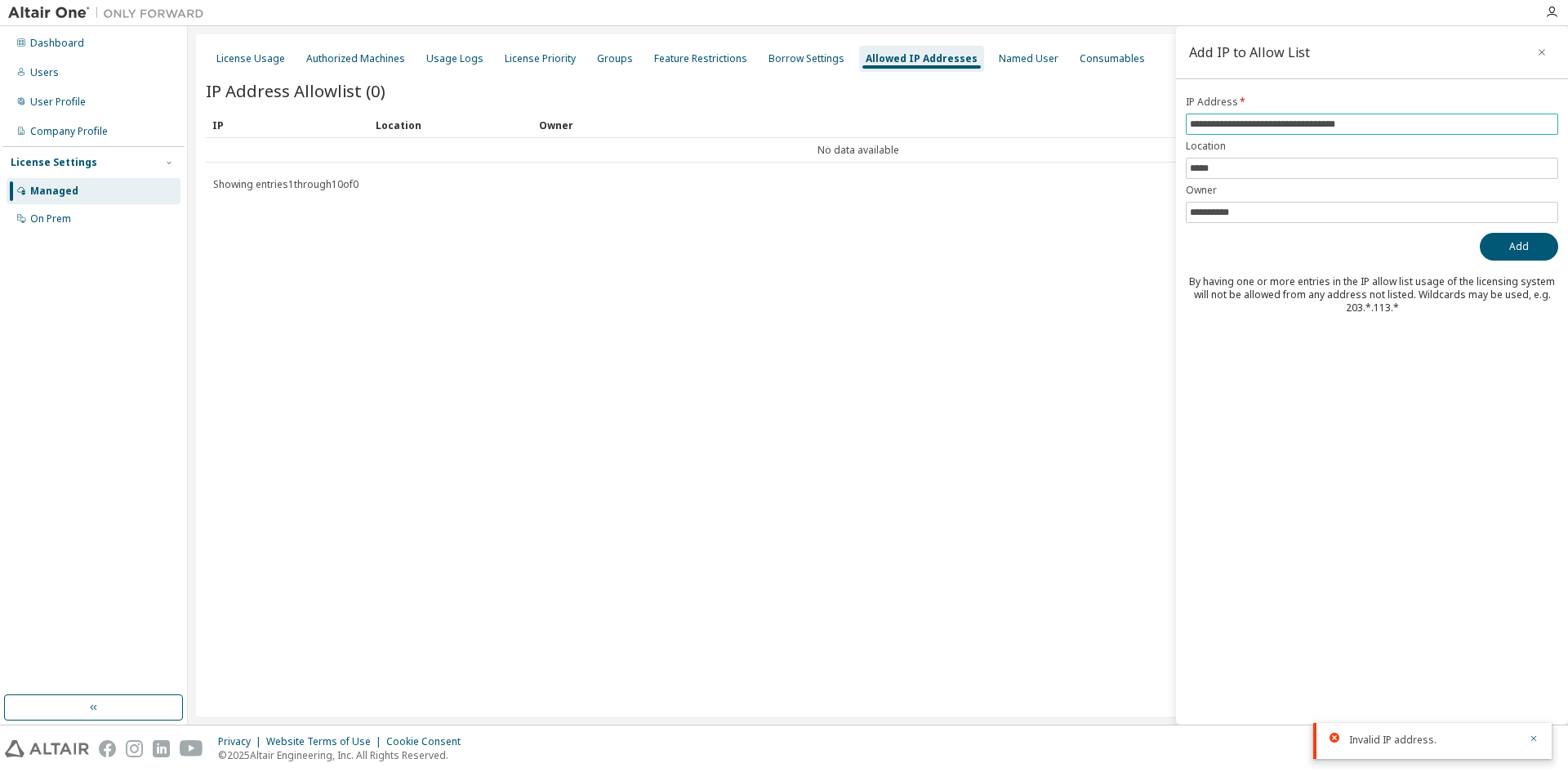
click at [1051, 126] on main "**********" at bounding box center [879, 375] width 1381 height 699
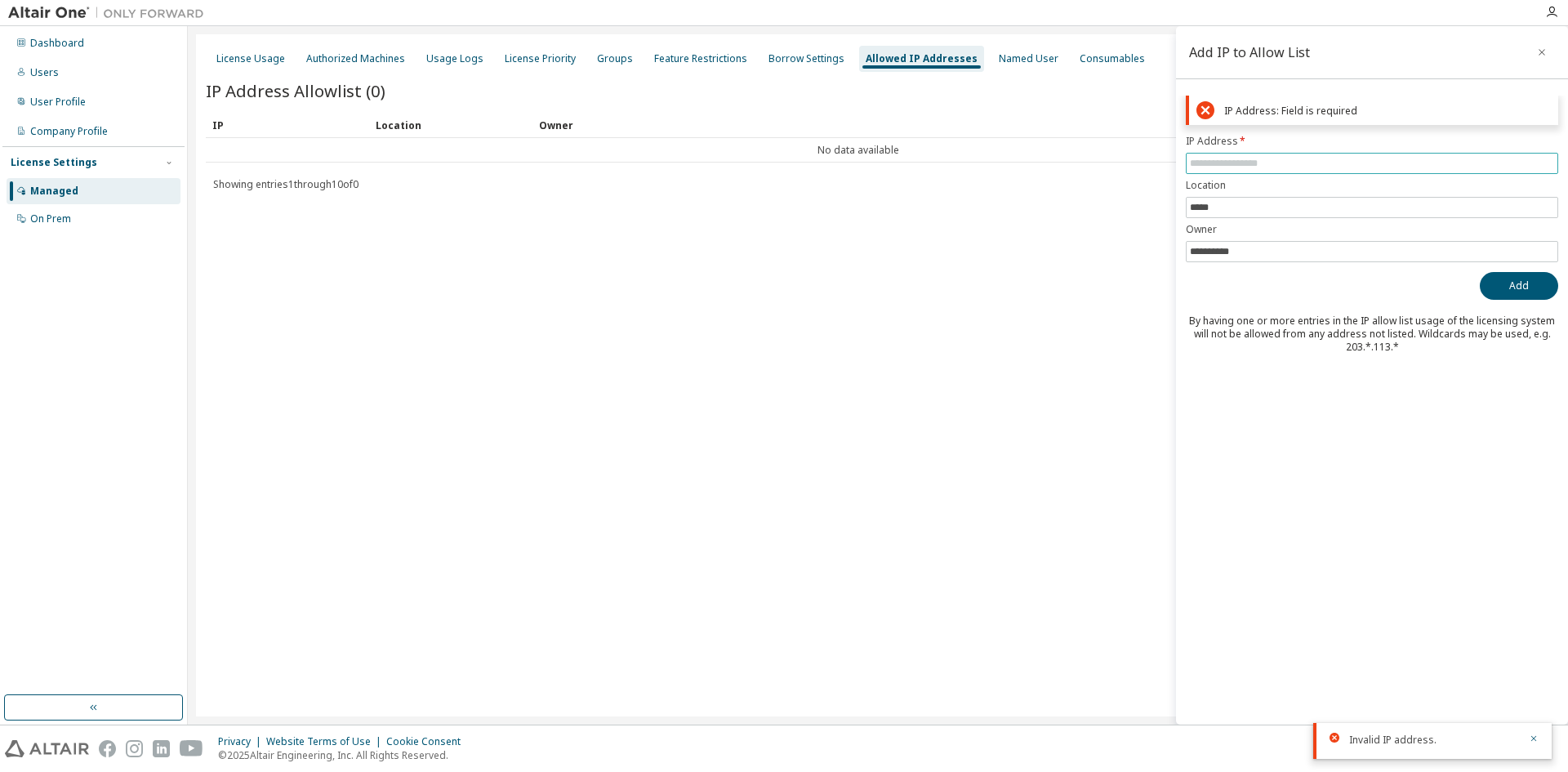
paste input "**********"
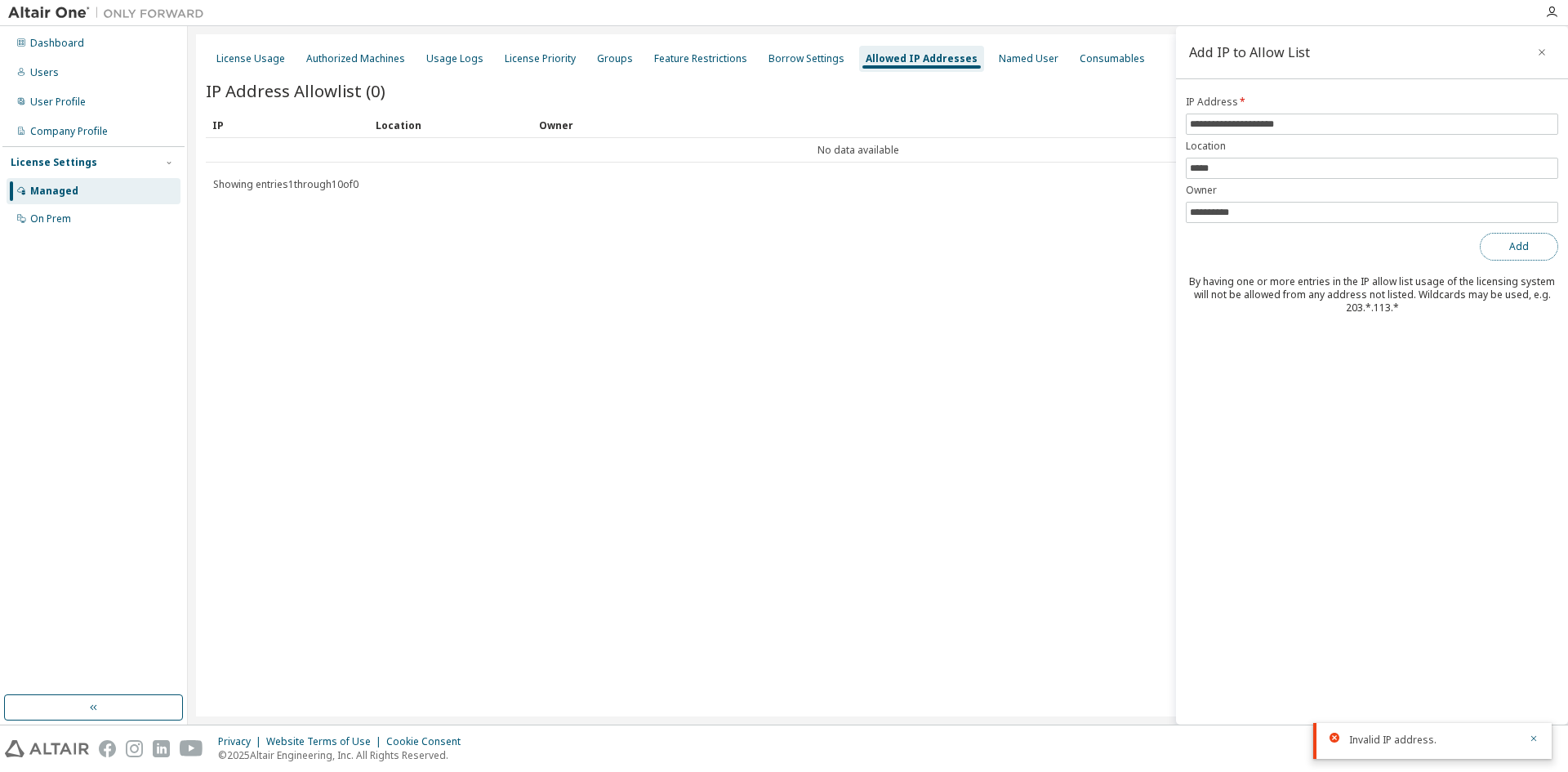
click at [1511, 245] on button "Add" at bounding box center [1519, 247] width 78 height 27
drag, startPoint x: 1312, startPoint y: 122, endPoint x: 1123, endPoint y: 125, distance: 189.0
click at [1126, 124] on main "**********" at bounding box center [879, 375] width 1381 height 699
paste input "**"
type input "**********"
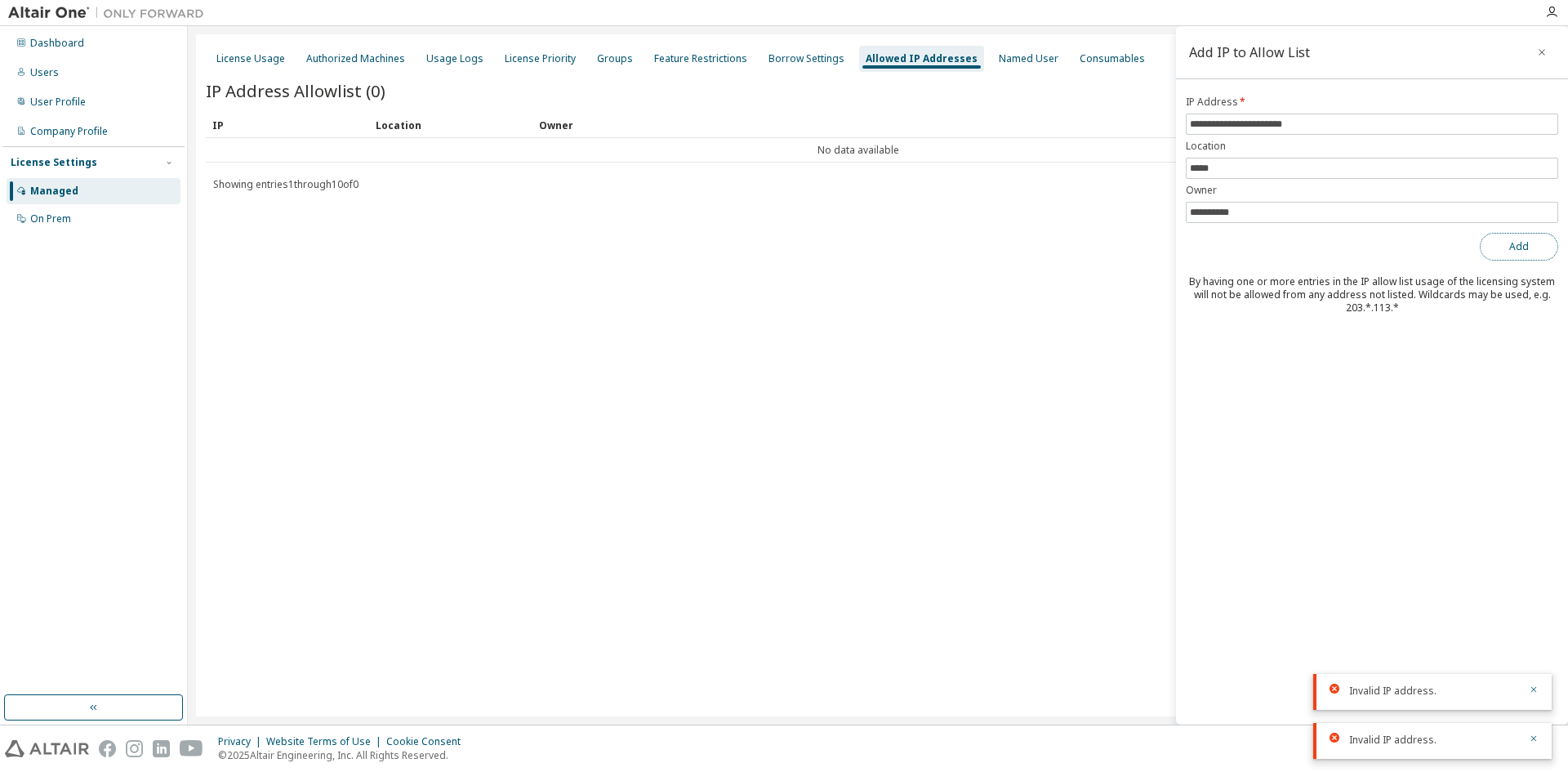
click at [1502, 244] on button "Add" at bounding box center [1519, 247] width 78 height 27
click at [1003, 54] on div "Named User" at bounding box center [1029, 59] width 60 height 13
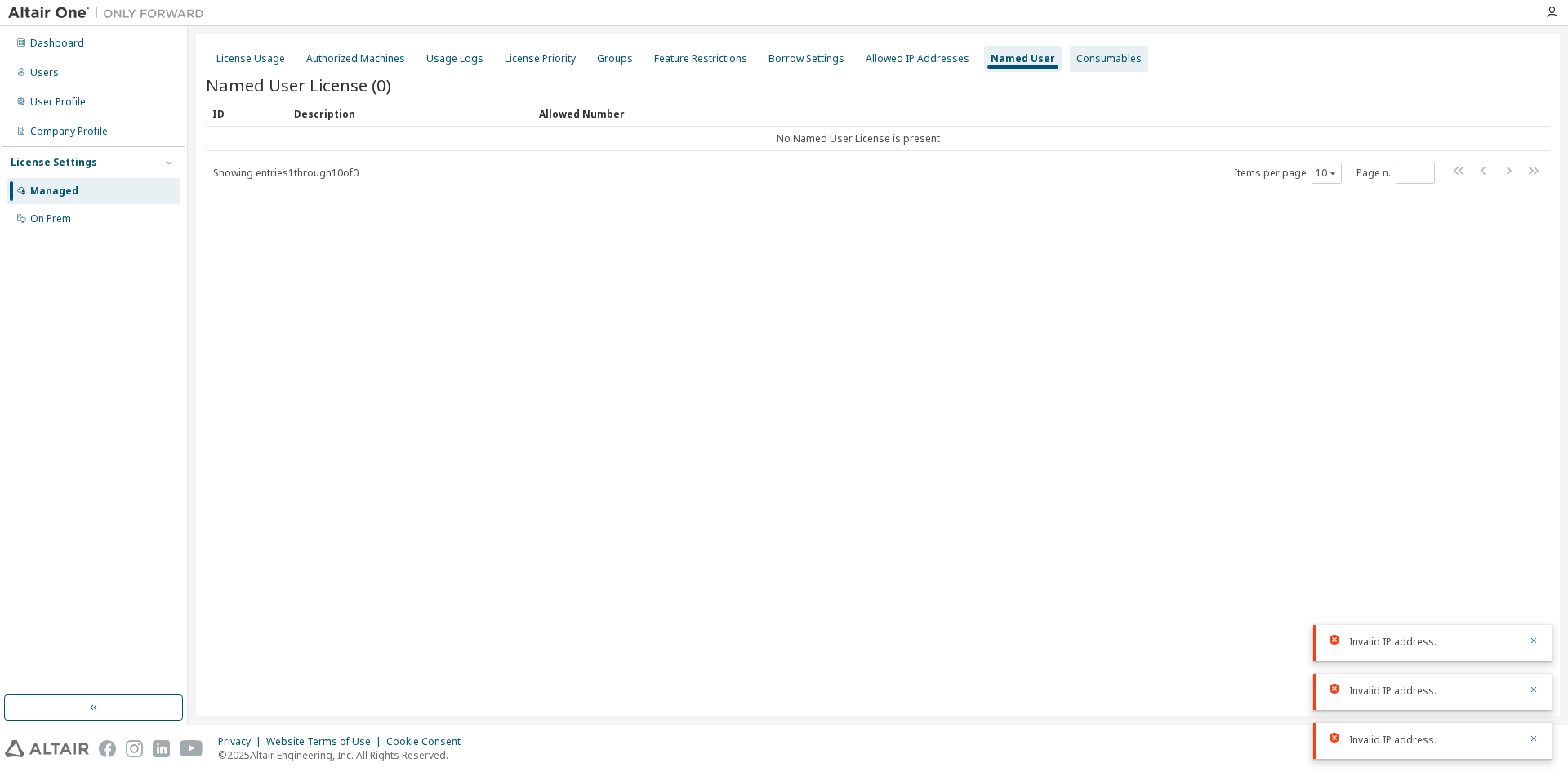
click at [1077, 53] on div "Consumables" at bounding box center [1109, 59] width 65 height 13
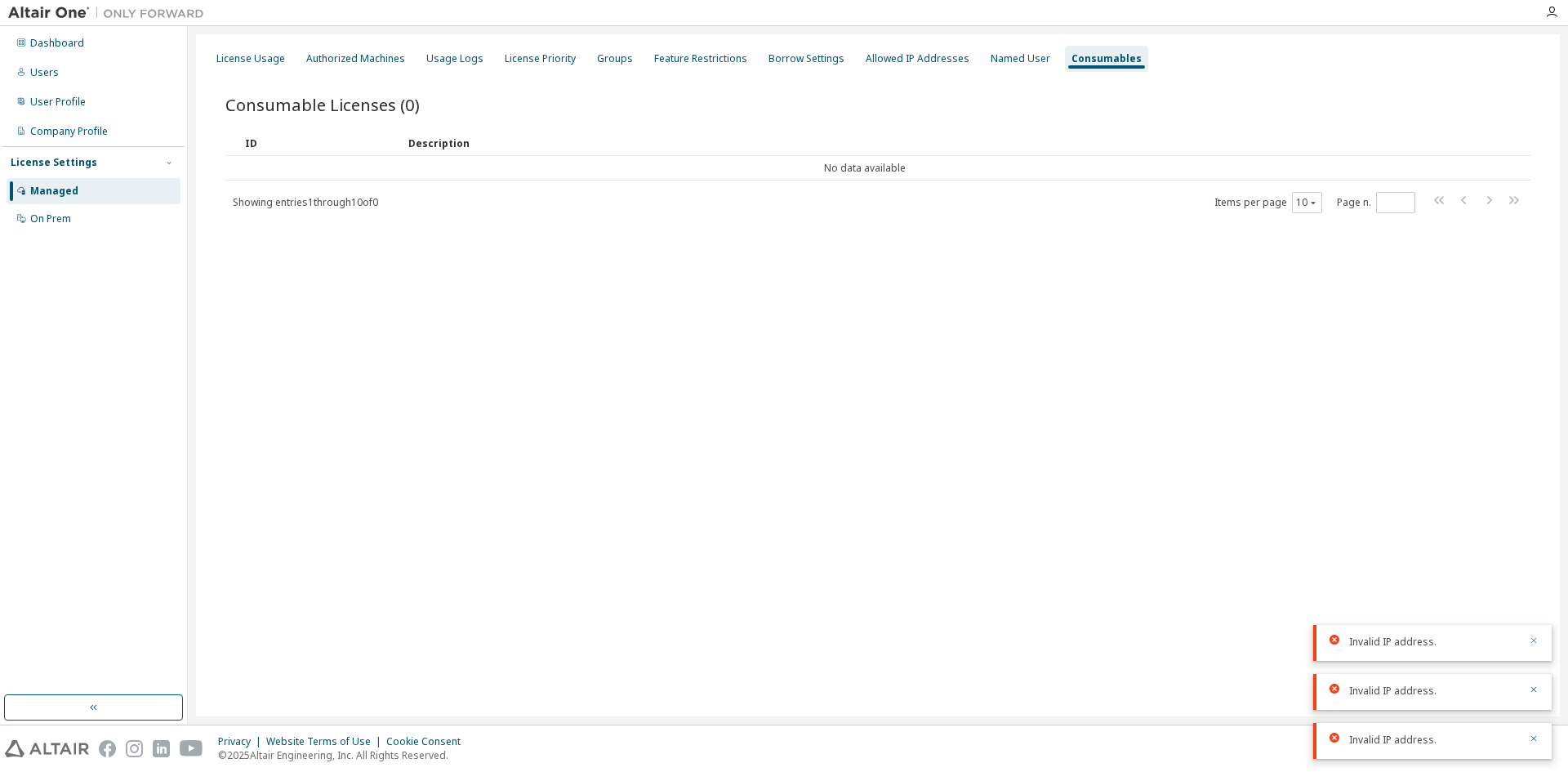
click at [1541, 645] on div "Invalid IP address." at bounding box center [1432, 642] width 238 height 36
click at [1541, 649] on div "Invalid IP address." at bounding box center [1432, 642] width 238 height 36
click at [1531, 638] on icon "button" at bounding box center [1534, 640] width 10 height 10
click at [1534, 690] on icon "button" at bounding box center [1534, 690] width 10 height 10
click at [1540, 742] on div "Invalid IP address." at bounding box center [1432, 740] width 238 height 36
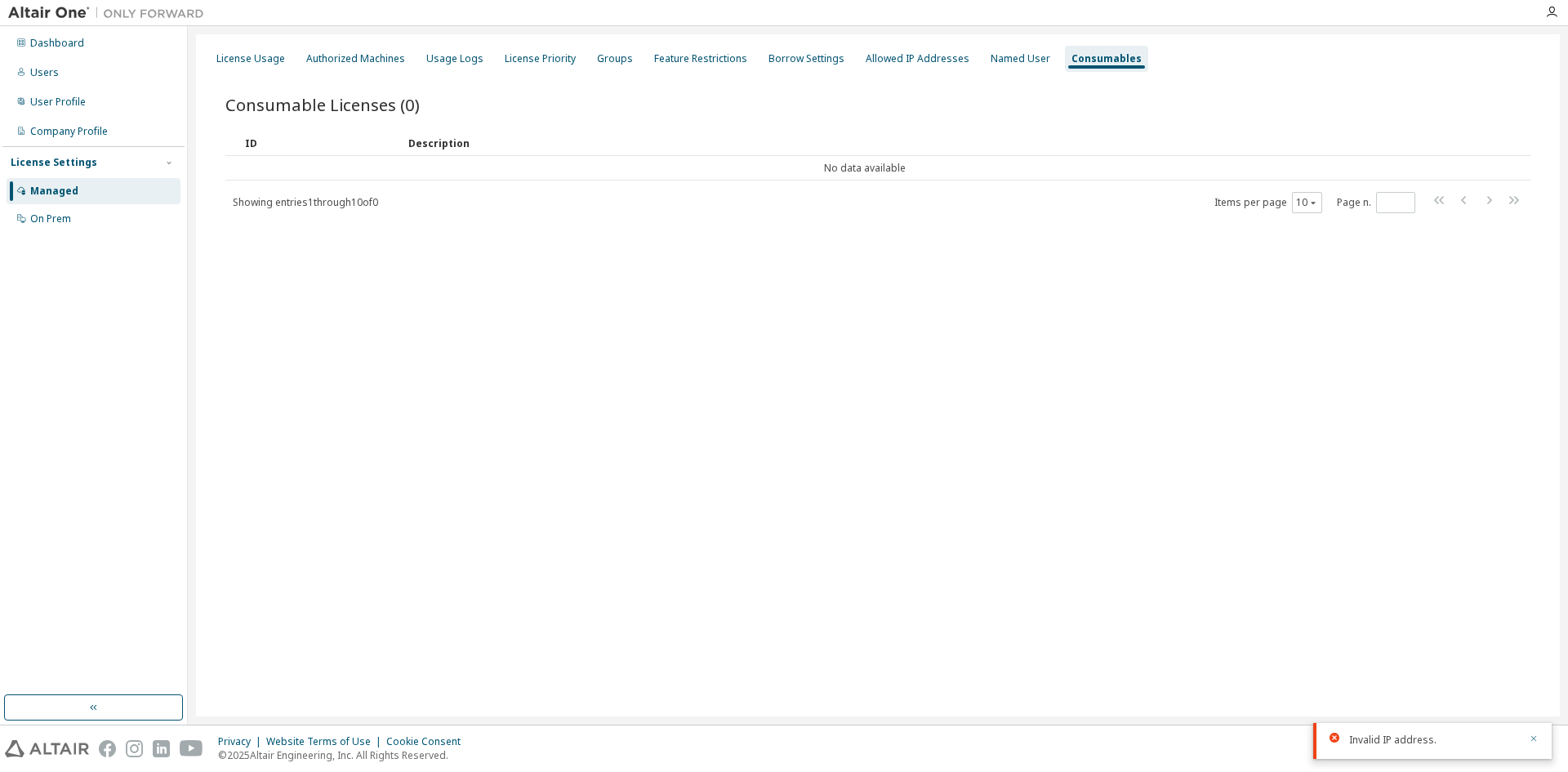
click at [1536, 740] on icon "button" at bounding box center [1534, 739] width 10 height 10
